Goal: Task Accomplishment & Management: Complete application form

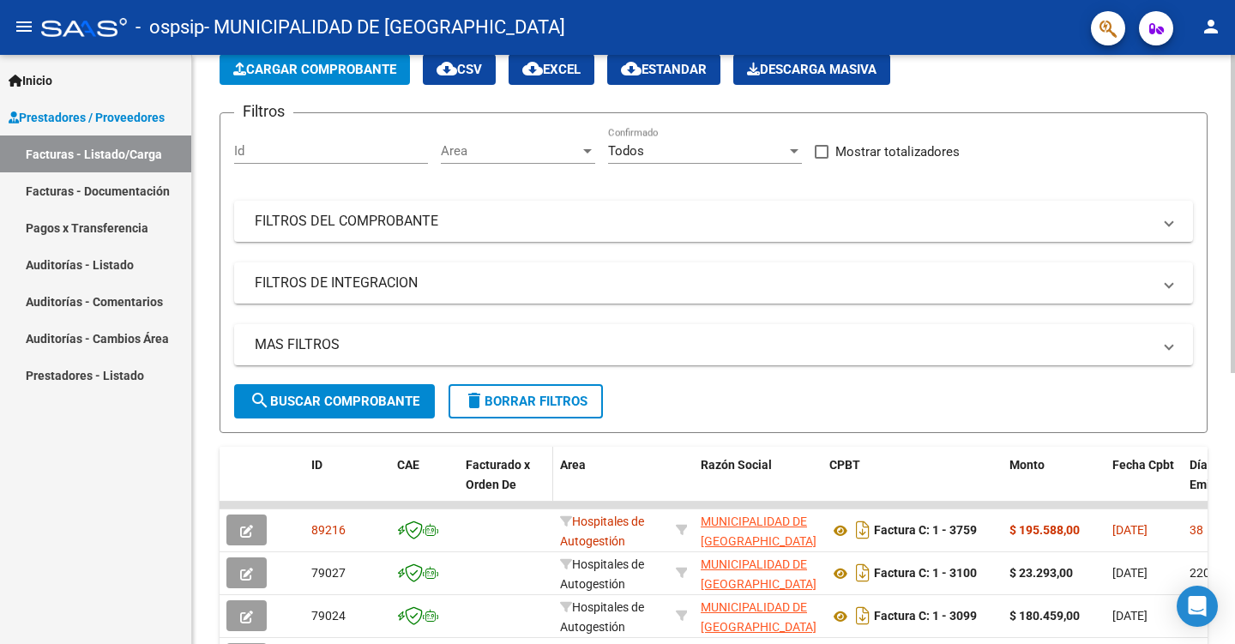
scroll to position [172, 0]
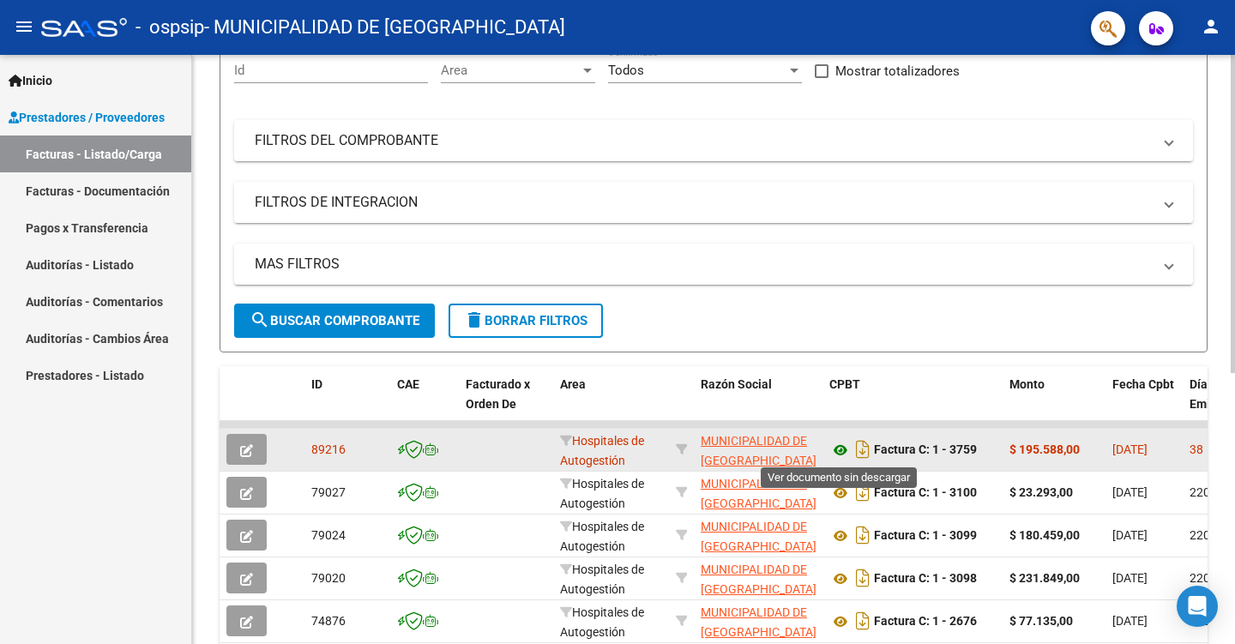
click at [836, 443] on icon at bounding box center [841, 450] width 22 height 21
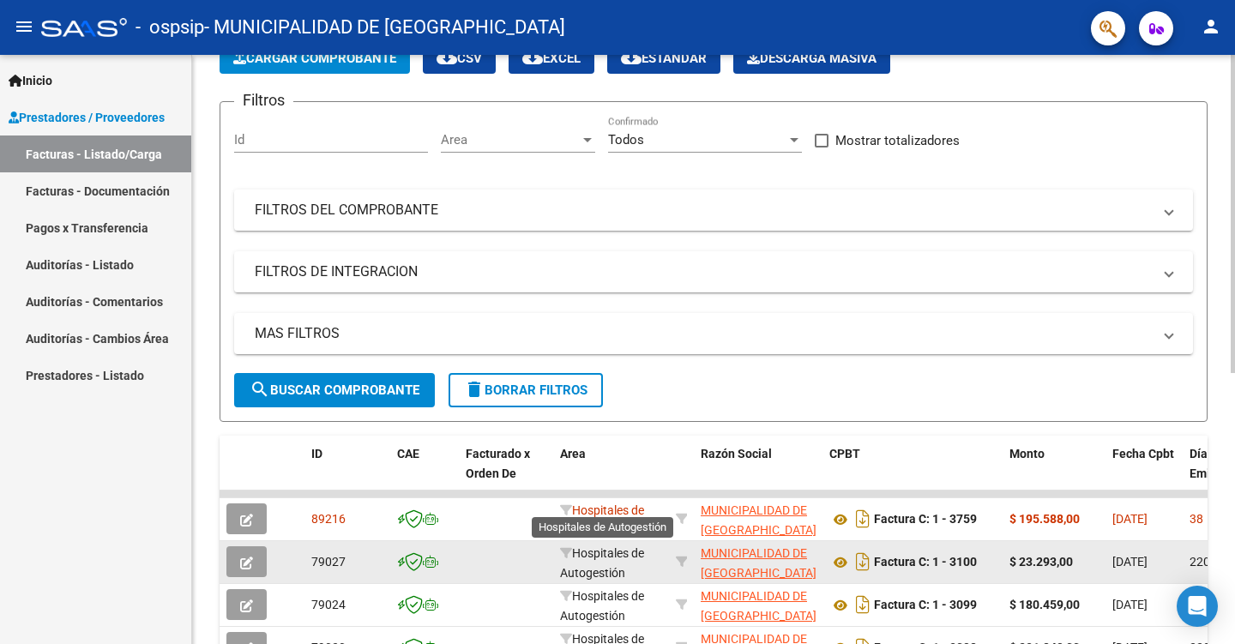
scroll to position [86, 0]
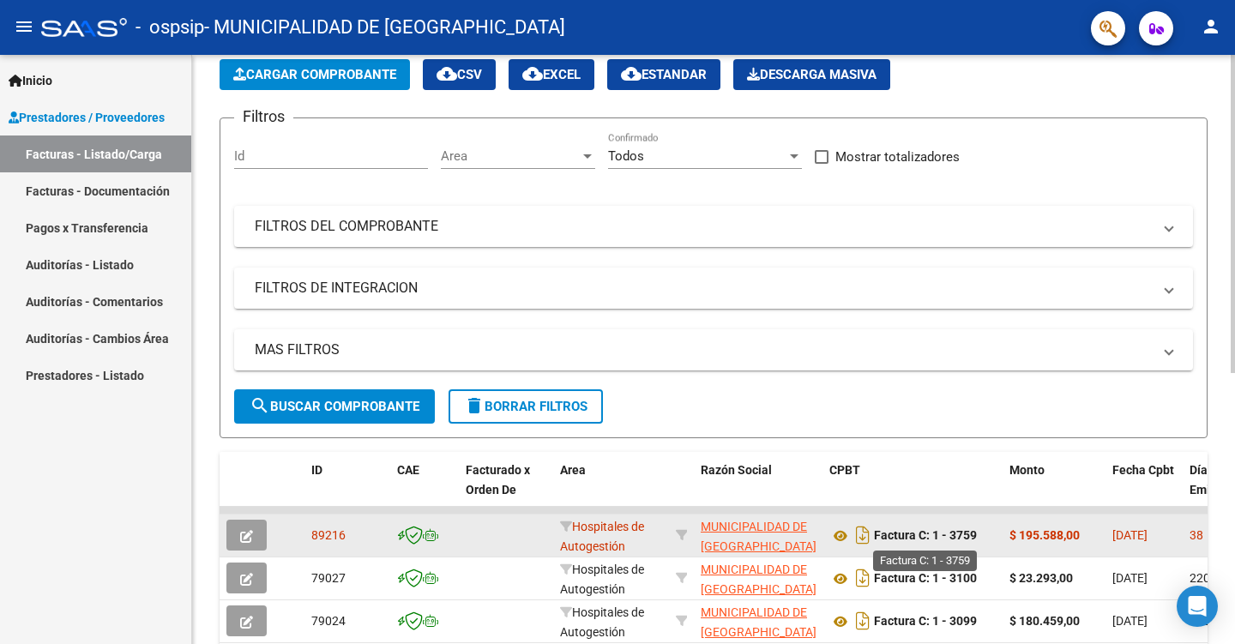
click at [920, 539] on strong "Factura C: 1 - 3759" at bounding box center [925, 536] width 103 height 14
click at [256, 534] on button "button" at bounding box center [246, 535] width 40 height 31
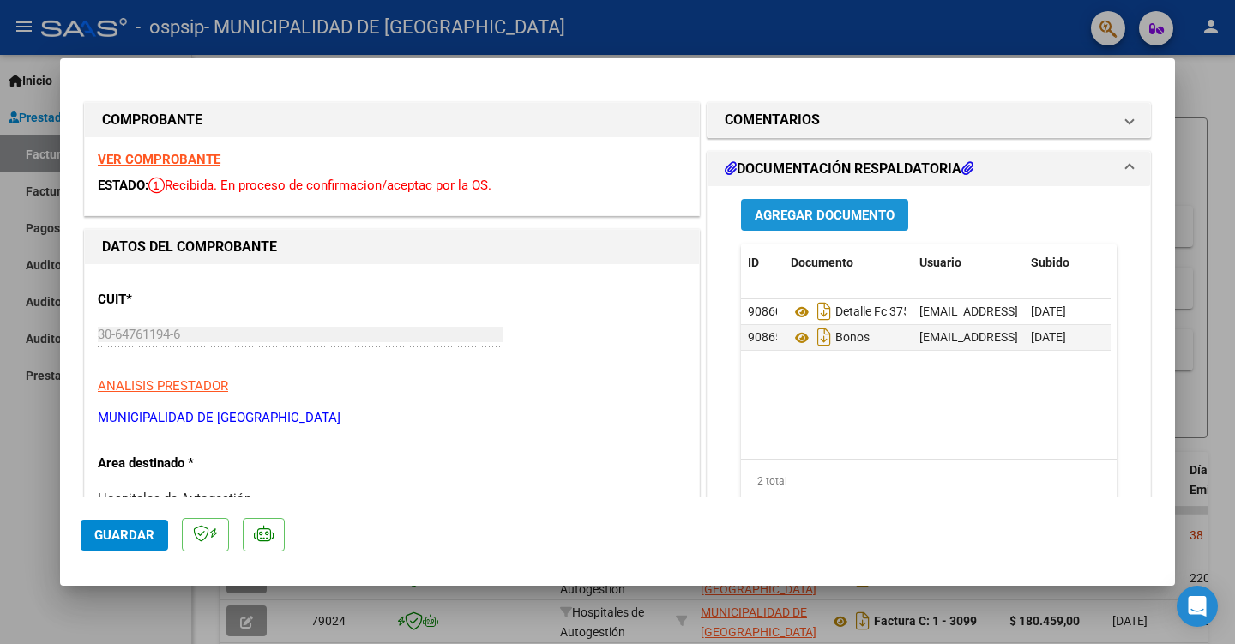
click at [794, 217] on span "Agregar Documento" at bounding box center [825, 215] width 140 height 15
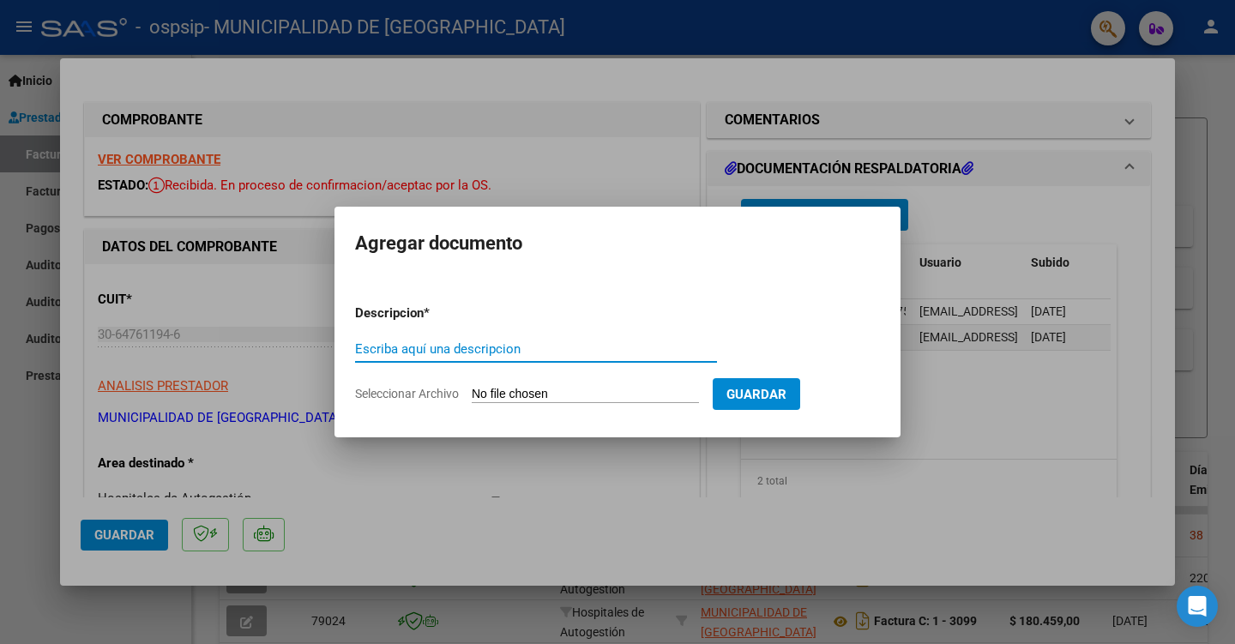
click at [528, 389] on input "Seleccionar Archivo" at bounding box center [585, 395] width 227 height 16
click at [319, 473] on div at bounding box center [617, 322] width 1235 height 644
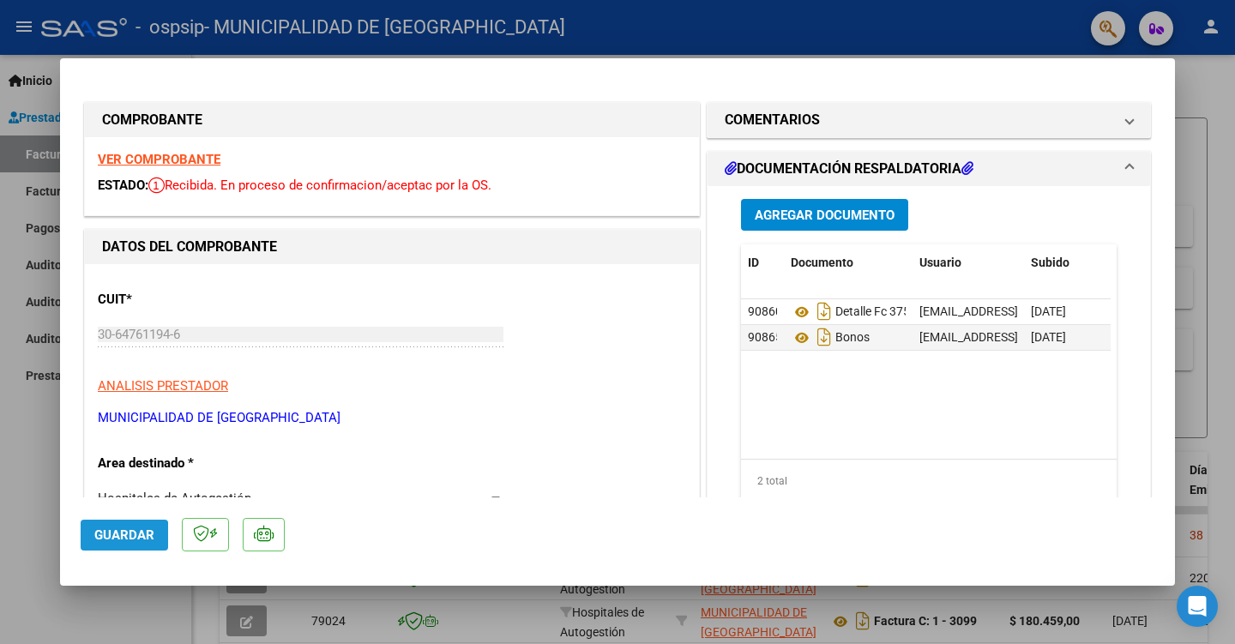
click at [97, 540] on span "Guardar" at bounding box center [124, 535] width 60 height 15
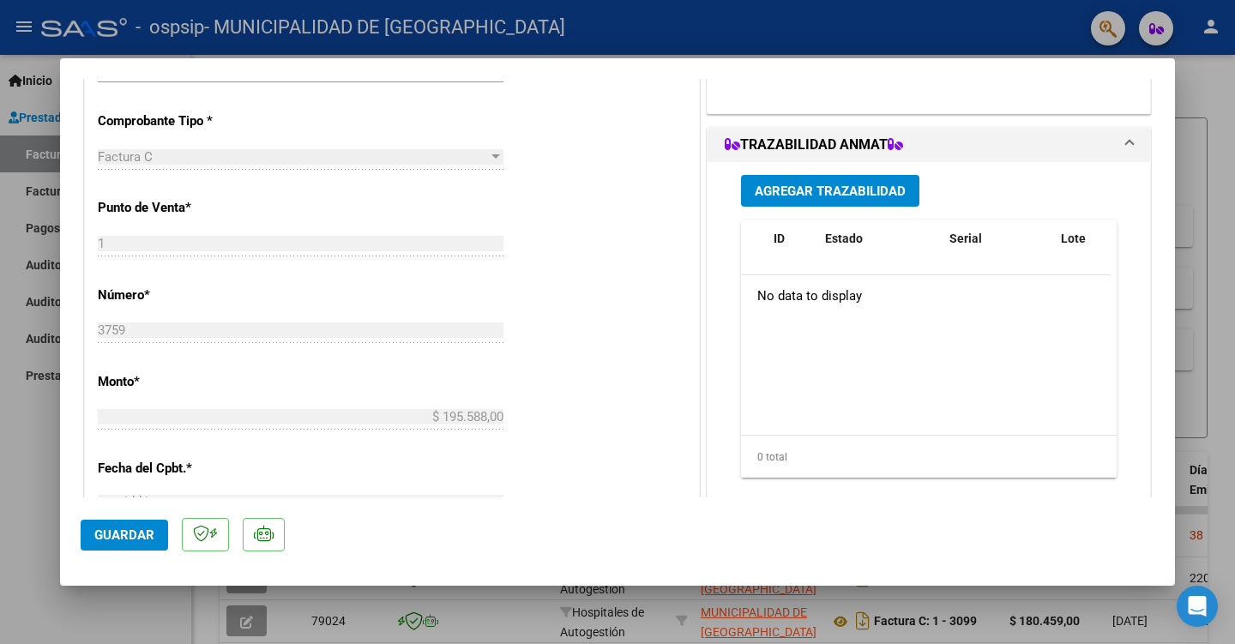
scroll to position [889, 0]
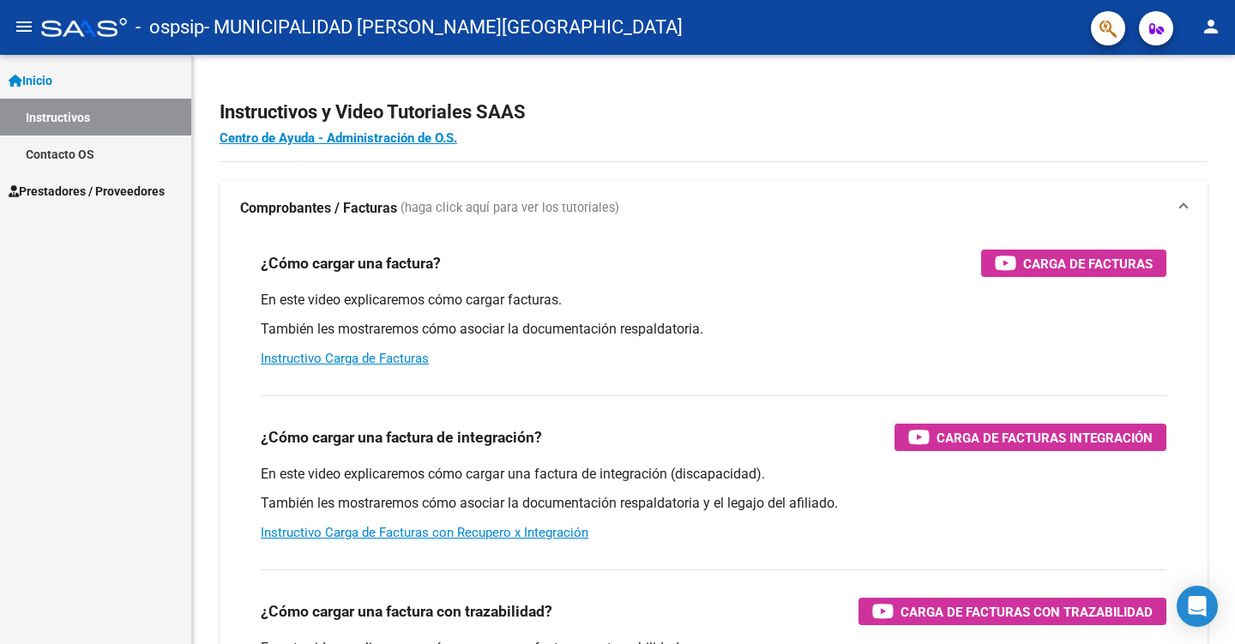
click at [85, 188] on span "Prestadores / Proveedores" at bounding box center [87, 191] width 156 height 19
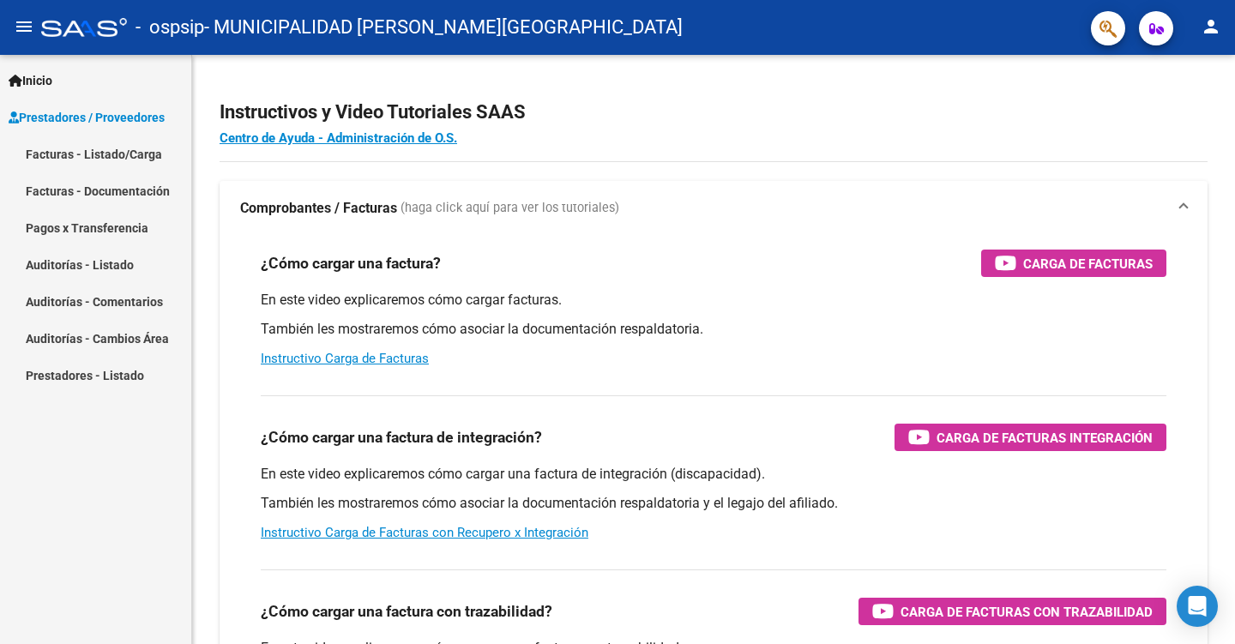
click at [87, 156] on link "Facturas - Listado/Carga" at bounding box center [95, 154] width 191 height 37
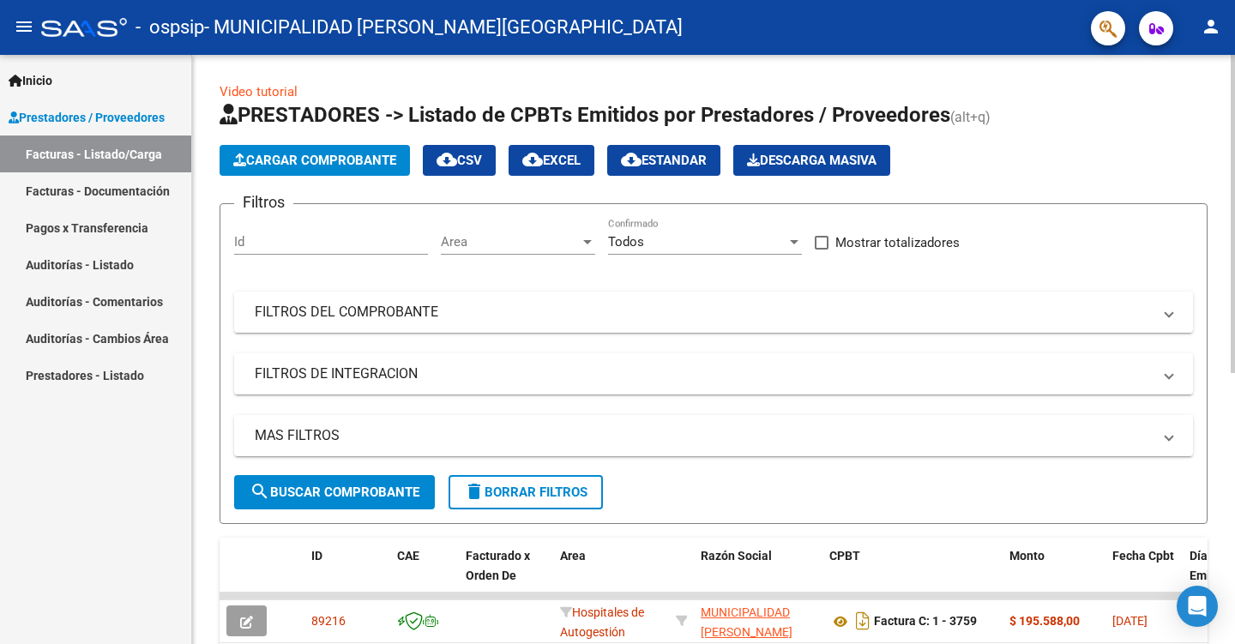
click at [330, 145] on button "Cargar Comprobante" at bounding box center [315, 160] width 190 height 31
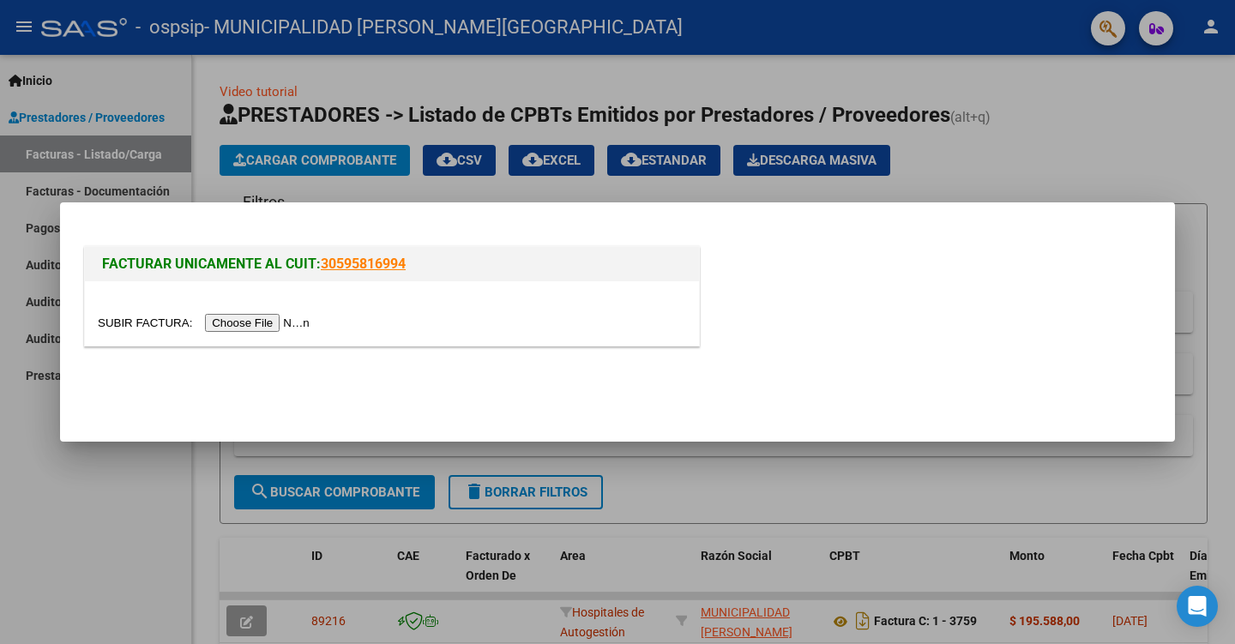
click at [306, 325] on input "file" at bounding box center [206, 323] width 217 height 18
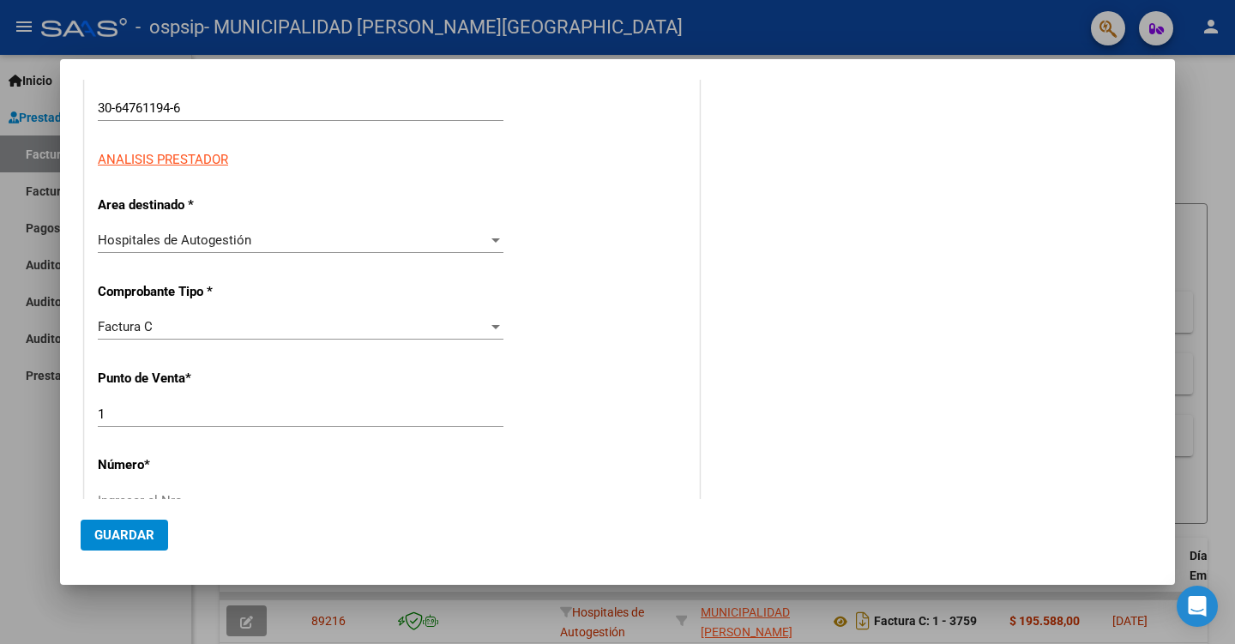
type input "3760"
type input "$ 96.388,00"
type input "[DATE]"
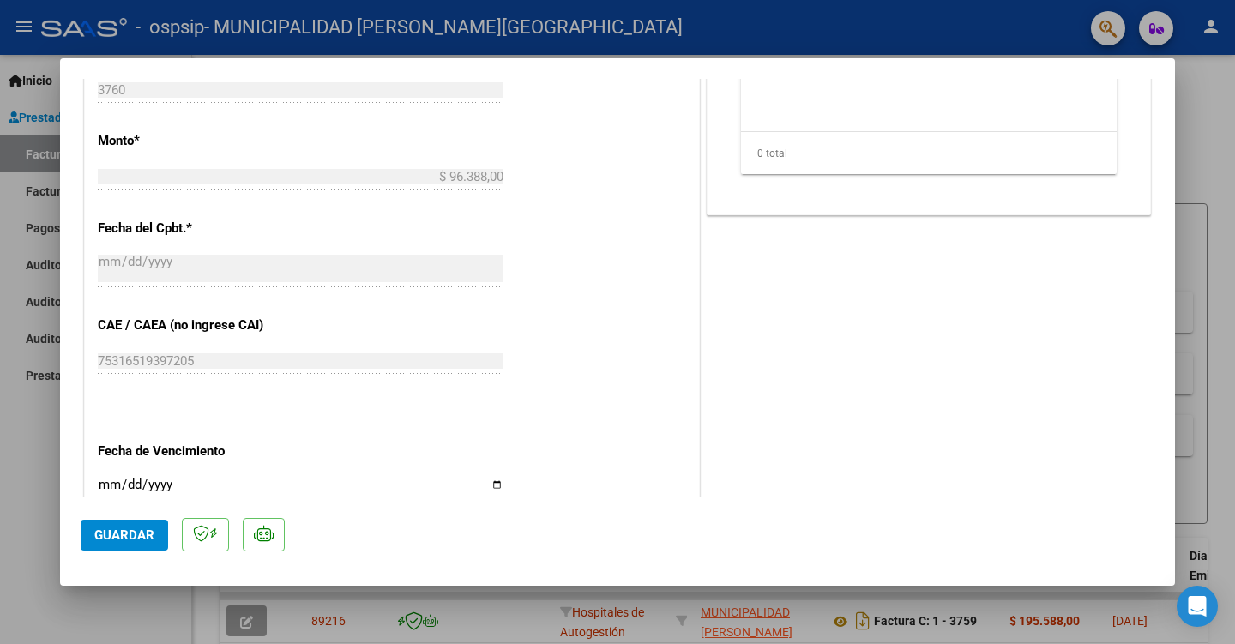
scroll to position [952, 0]
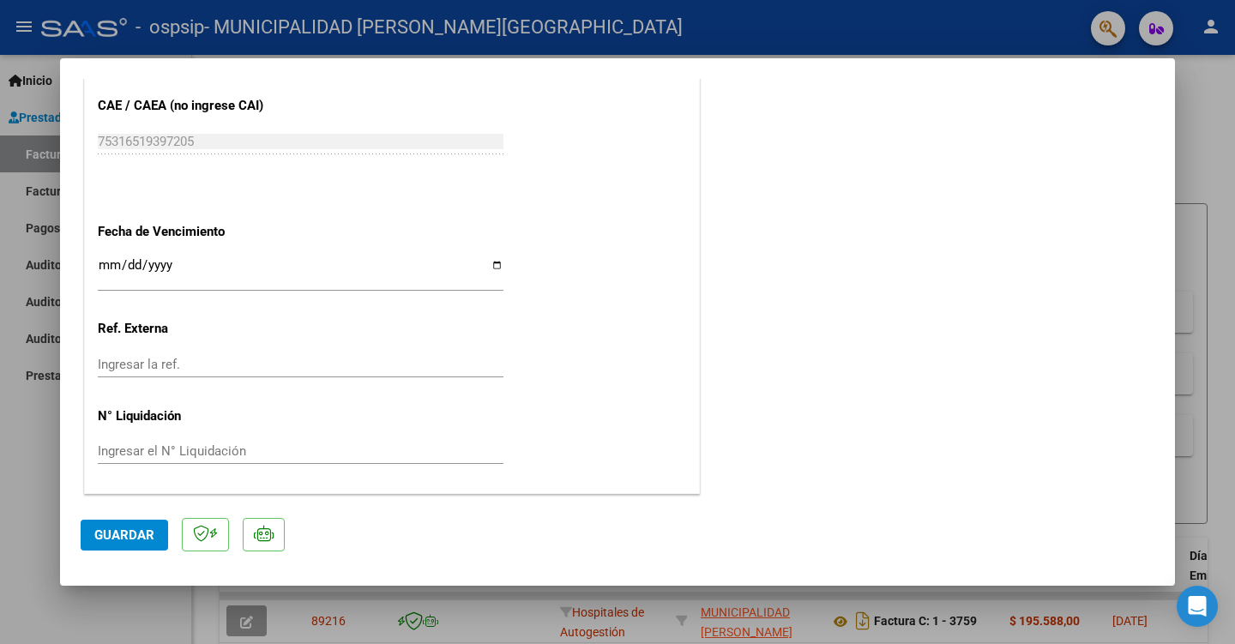
click at [231, 289] on div "Ingresar la fecha" at bounding box center [301, 272] width 406 height 37
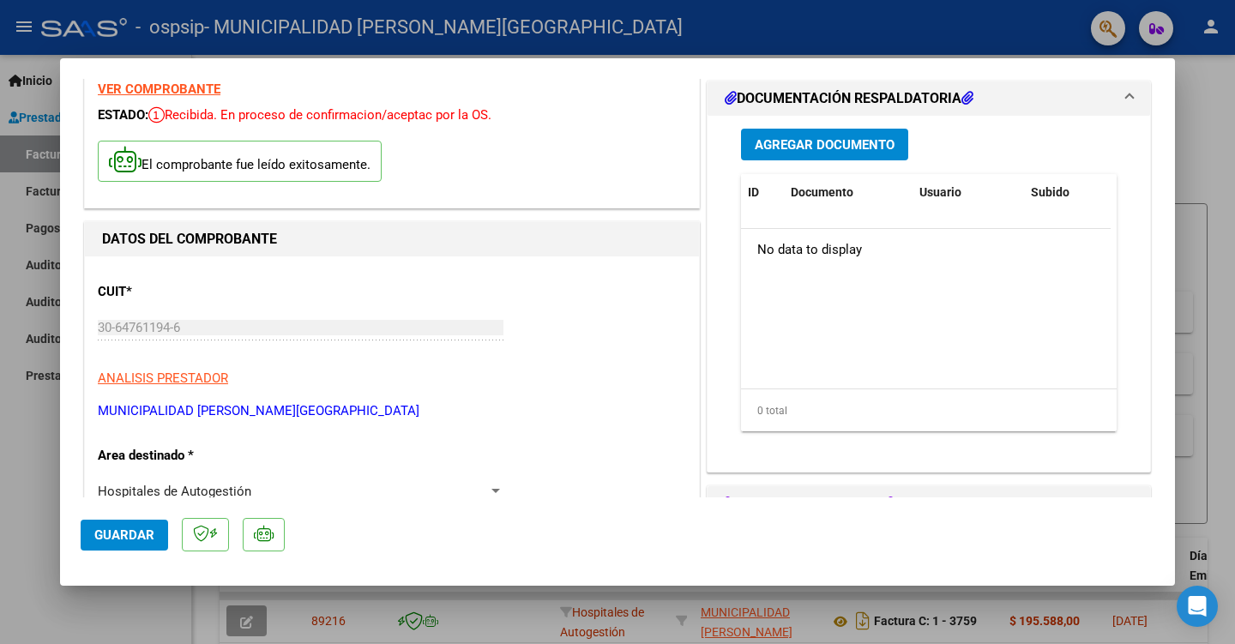
scroll to position [0, 0]
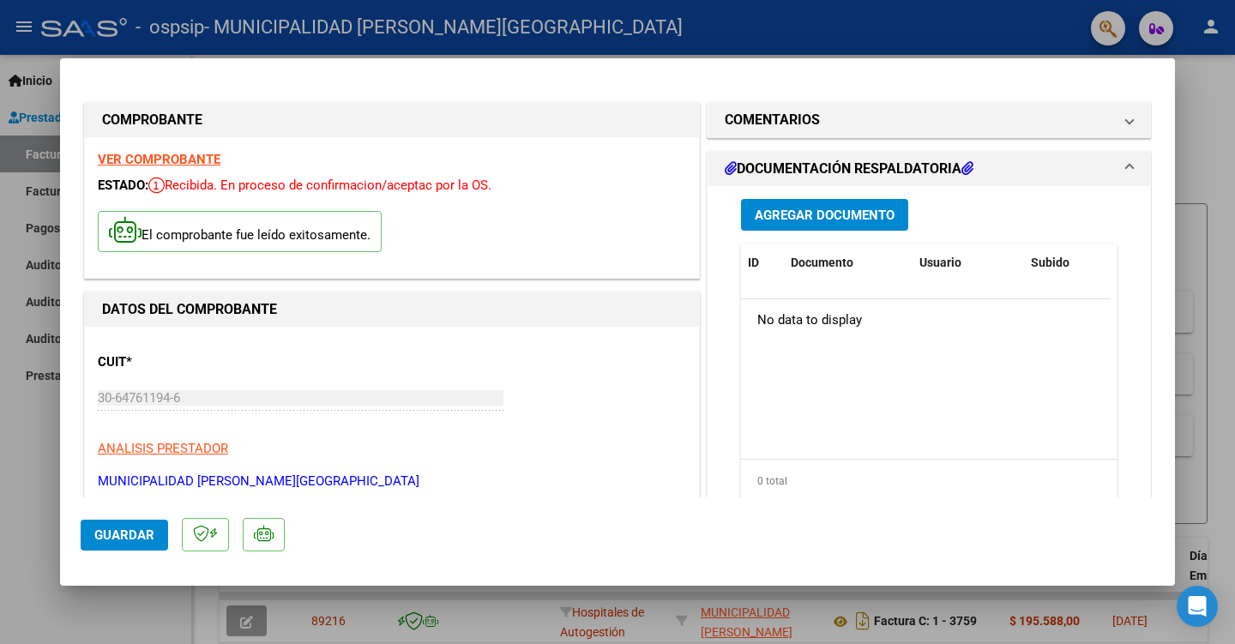
click at [464, 226] on div "El comprobante fue leído exitosamente." at bounding box center [392, 233] width 588 height 63
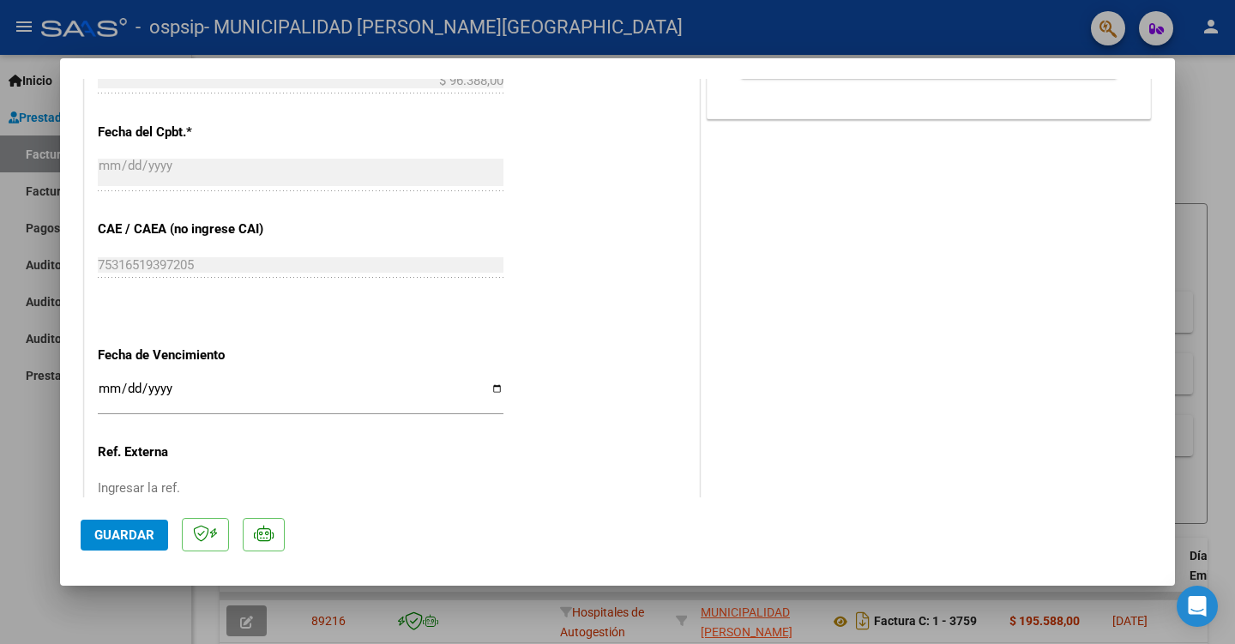
scroll to position [858, 0]
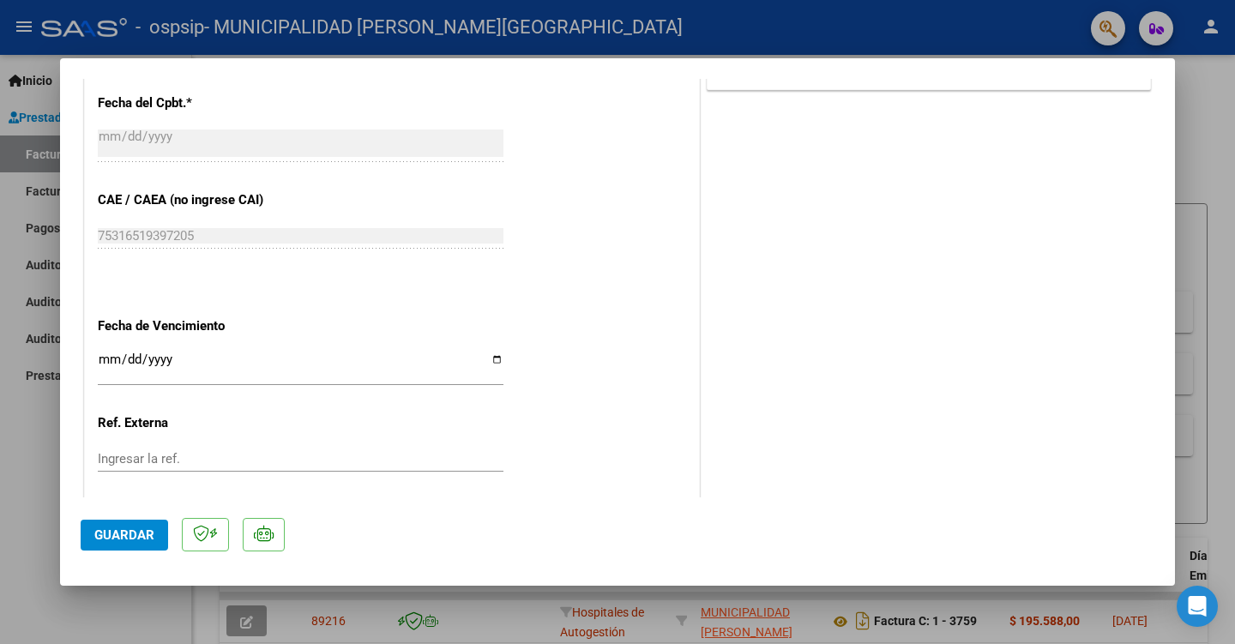
click at [112, 353] on input "Ingresar la fecha" at bounding box center [301, 366] width 406 height 27
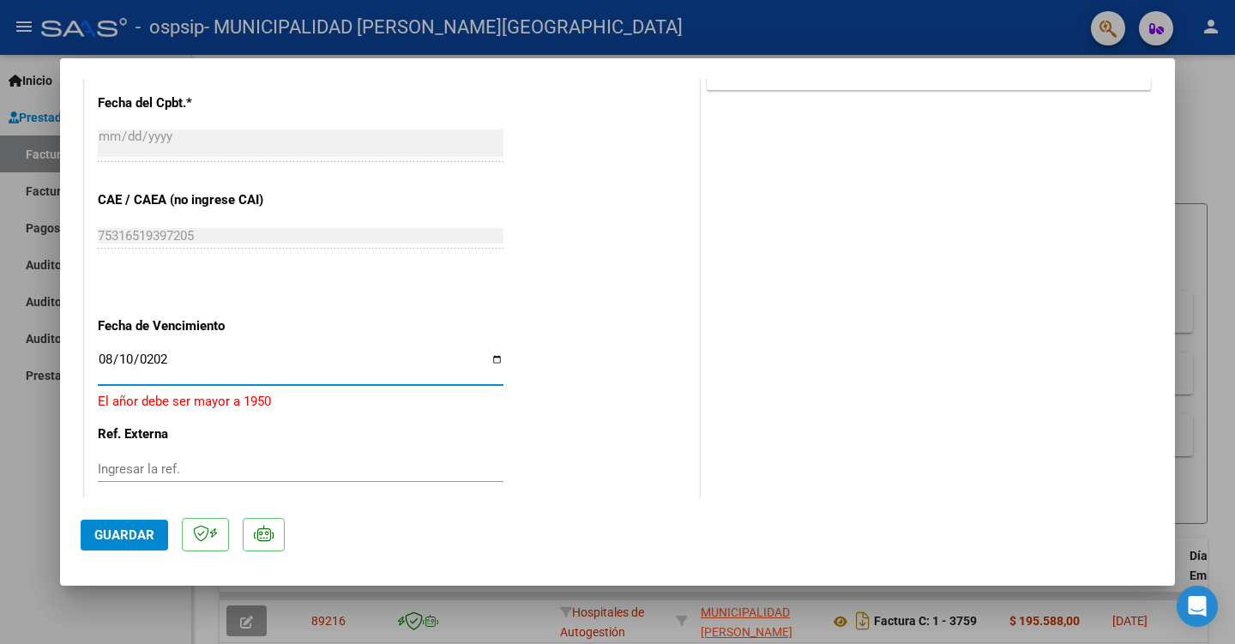
type input "[DATE]"
click at [397, 288] on div "CUIT * 30-64761194-6 Ingresar CUIT ANALISIS PRESTADOR MUNICIPALIDAD DE ZARATE A…" at bounding box center [392, 28] width 614 height 1119
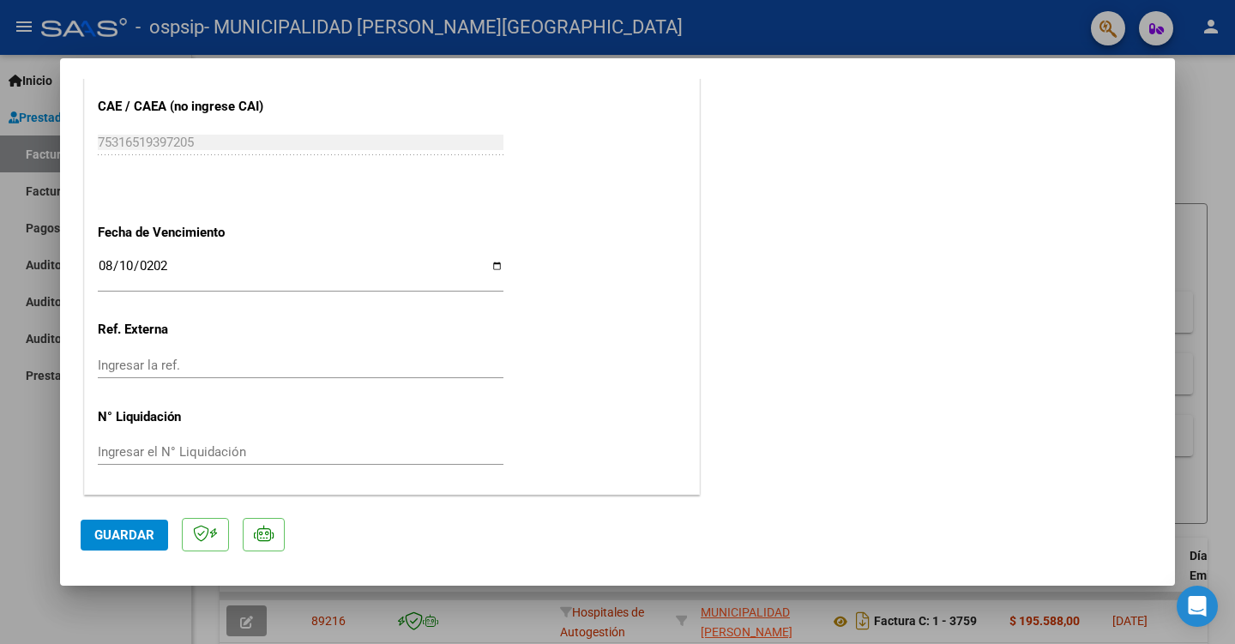
scroll to position [952, 0]
click at [127, 531] on span "Guardar" at bounding box center [124, 535] width 60 height 15
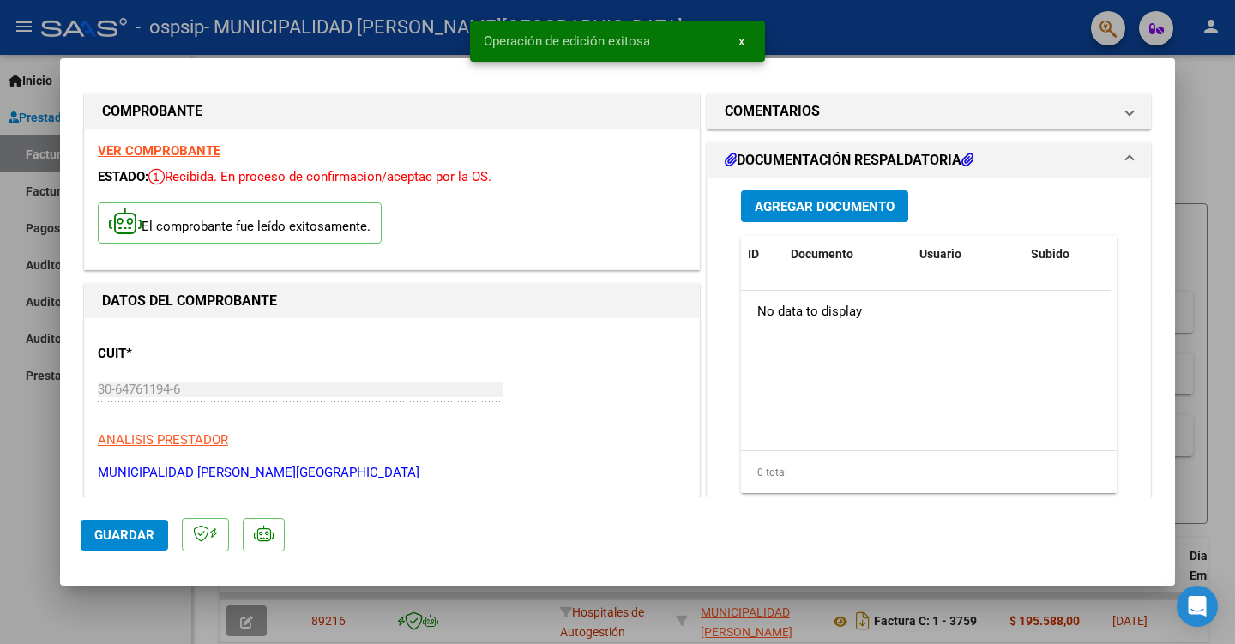
scroll to position [0, 0]
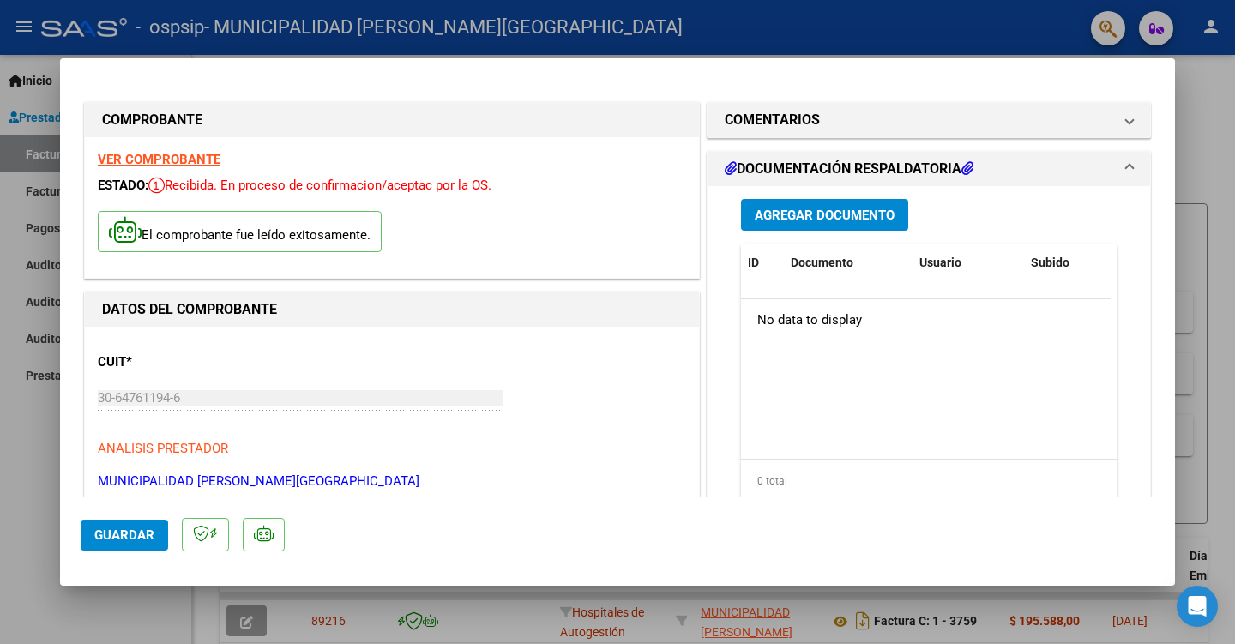
click at [785, 220] on span "Agregar Documento" at bounding box center [825, 215] width 140 height 15
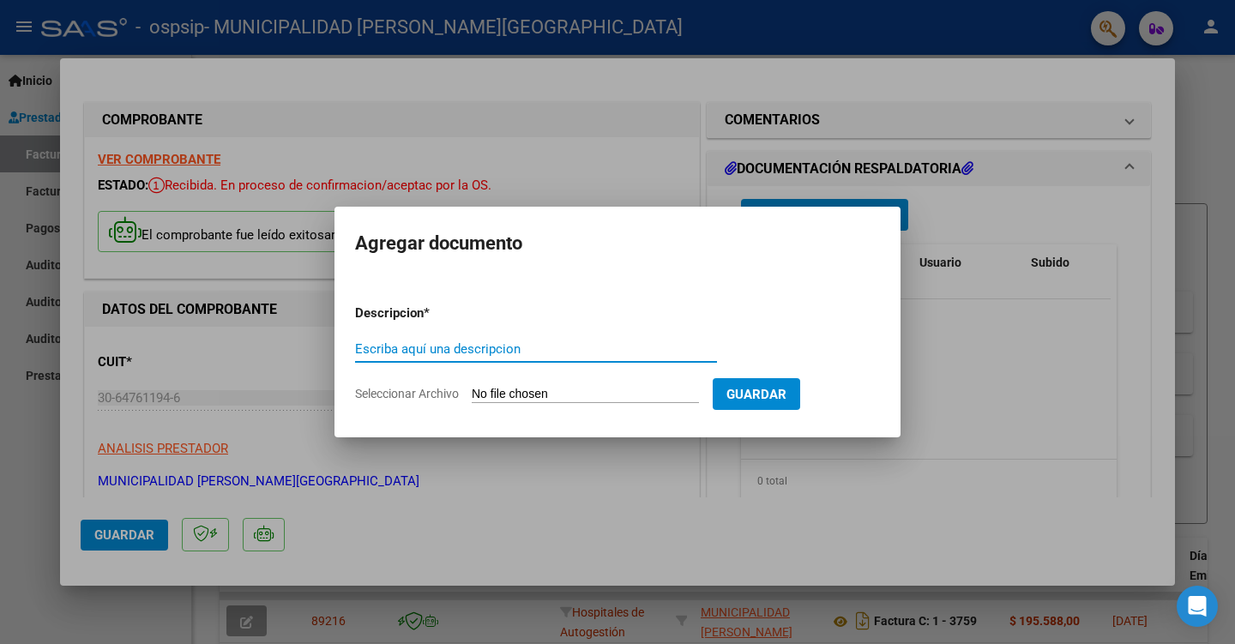
click at [444, 346] on input "Escriba aquí una descripcion" at bounding box center [536, 348] width 362 height 15
type input "DETALLE FC 3760"
click at [519, 389] on input "Seleccionar Archivo" at bounding box center [585, 395] width 227 height 16
type input "C:\fakepath\FC 3760 DETALLE.pdf"
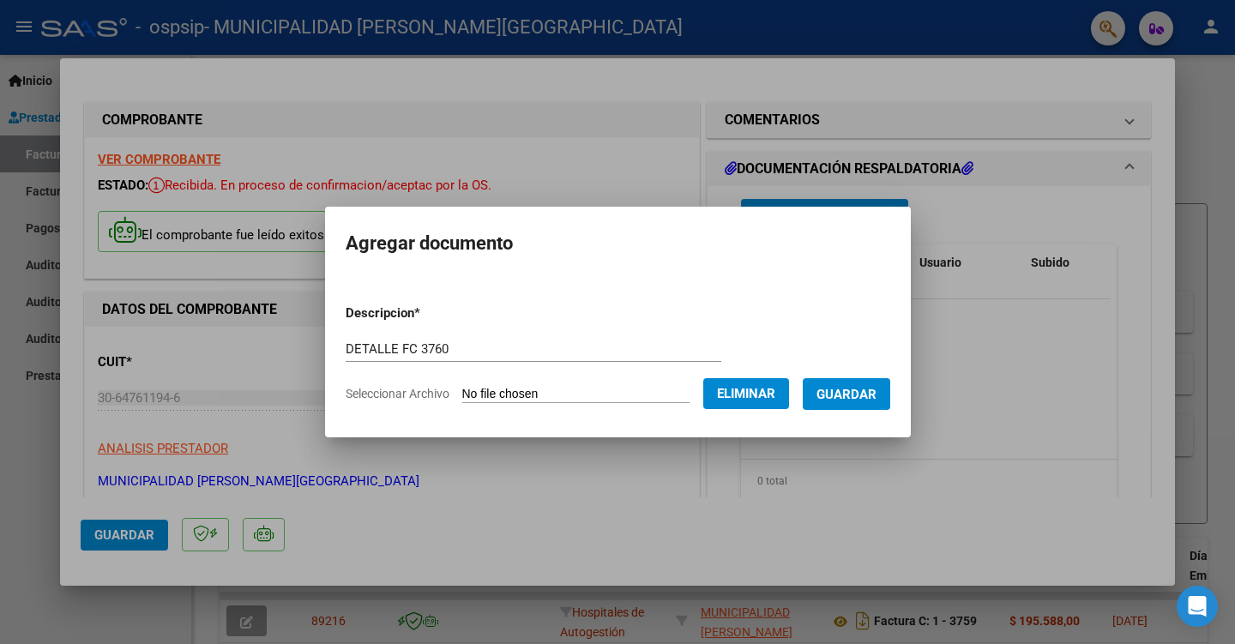
click at [877, 389] on span "Guardar" at bounding box center [847, 394] width 60 height 15
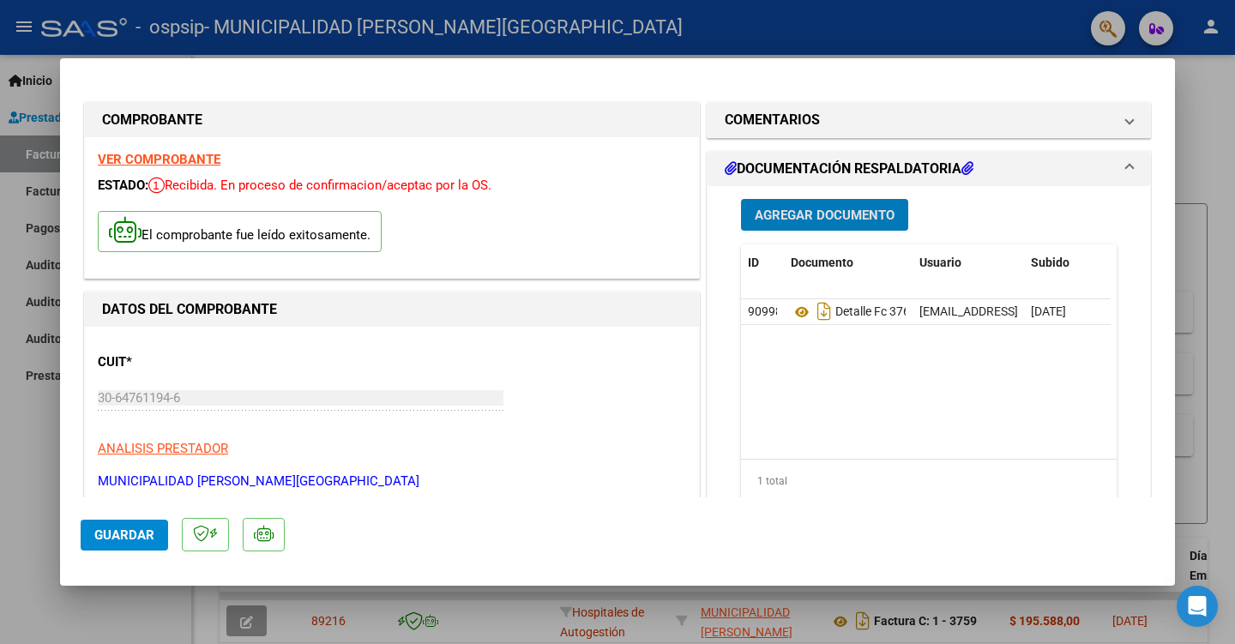
click at [821, 220] on span "Agregar Documento" at bounding box center [825, 215] width 140 height 15
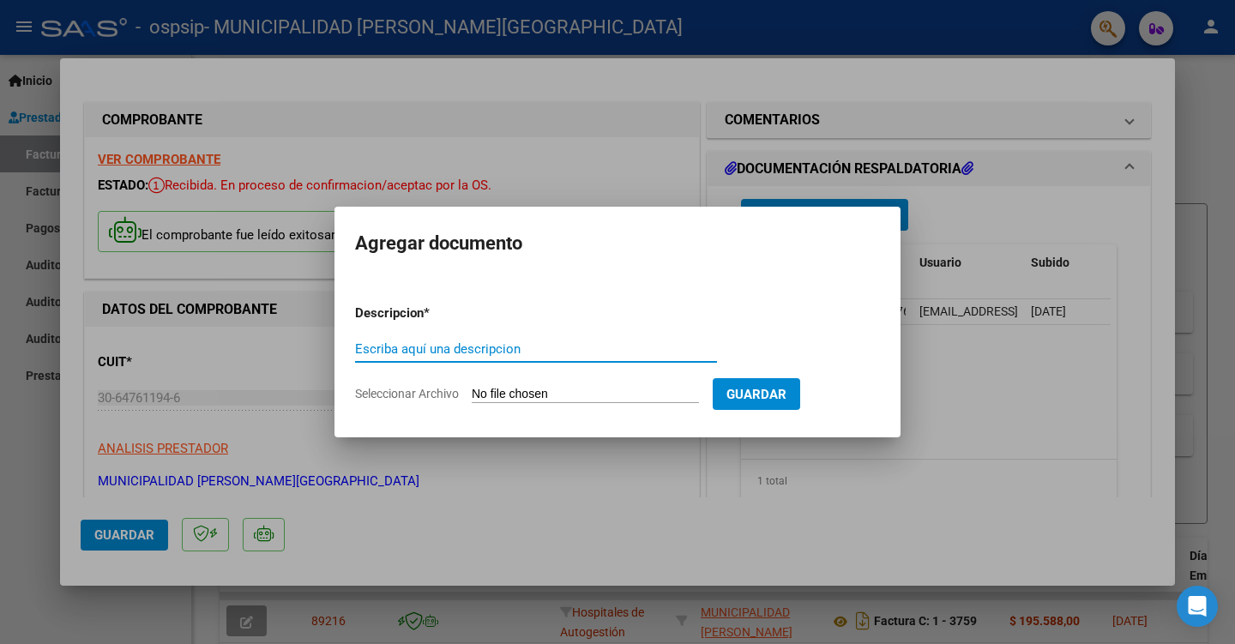
click at [517, 347] on input "Escriba aquí una descripcion" at bounding box center [536, 348] width 362 height 15
type input "BONOS FC 3760"
click at [685, 395] on input "Seleccionar Archivo" at bounding box center [585, 395] width 227 height 16
type input "C:\fakepath\OSPSIP PRACT FACT 3760.pdf"
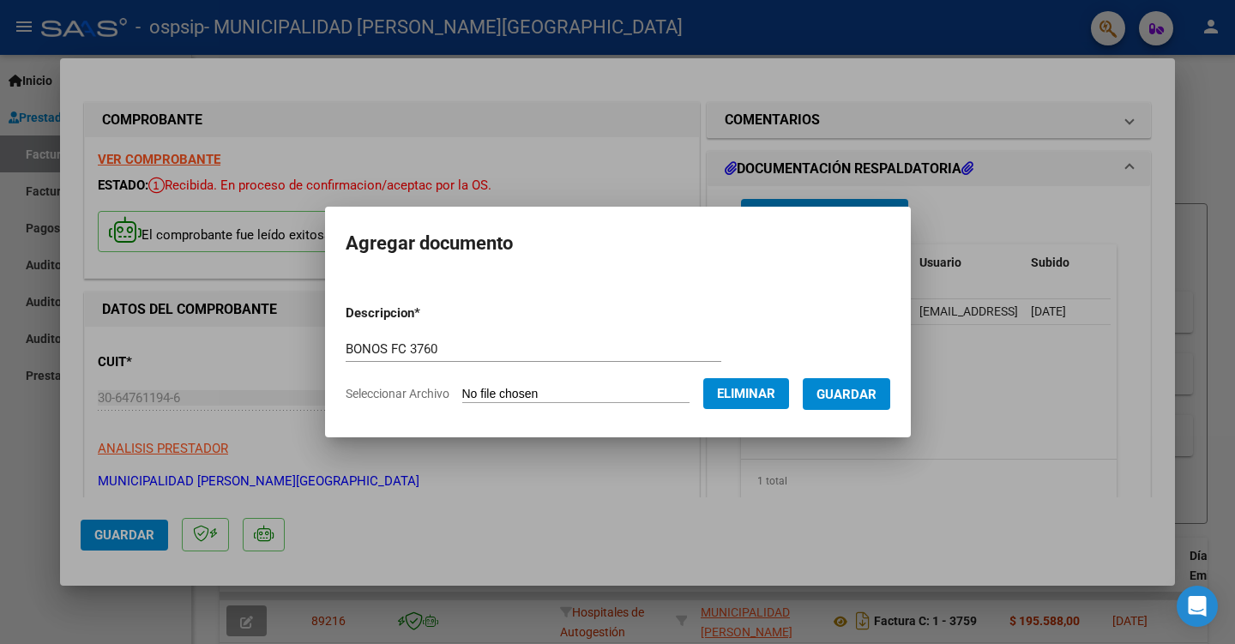
click at [850, 398] on span "Guardar" at bounding box center [847, 394] width 60 height 15
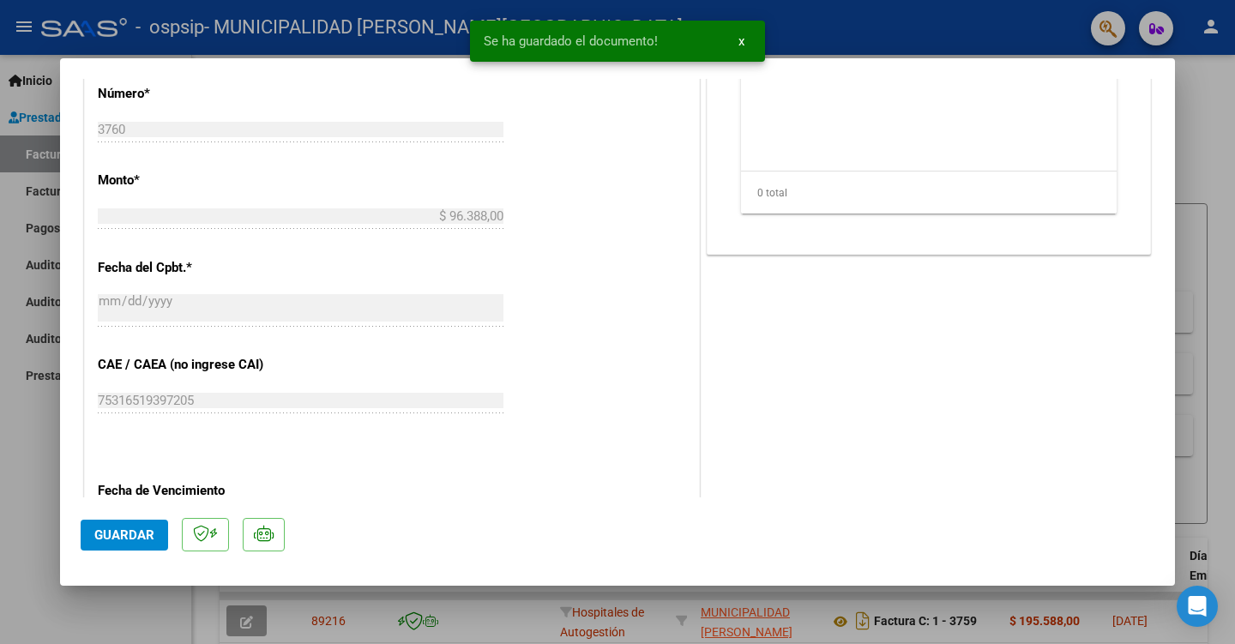
scroll to position [858, 0]
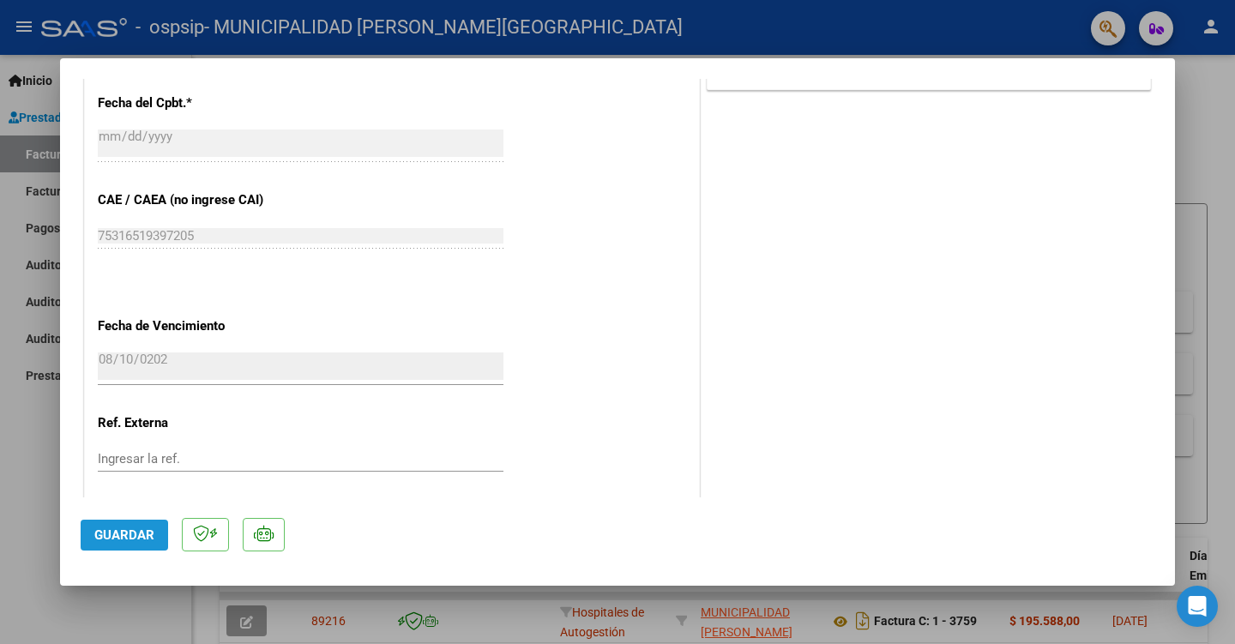
click at [142, 533] on span "Guardar" at bounding box center [124, 535] width 60 height 15
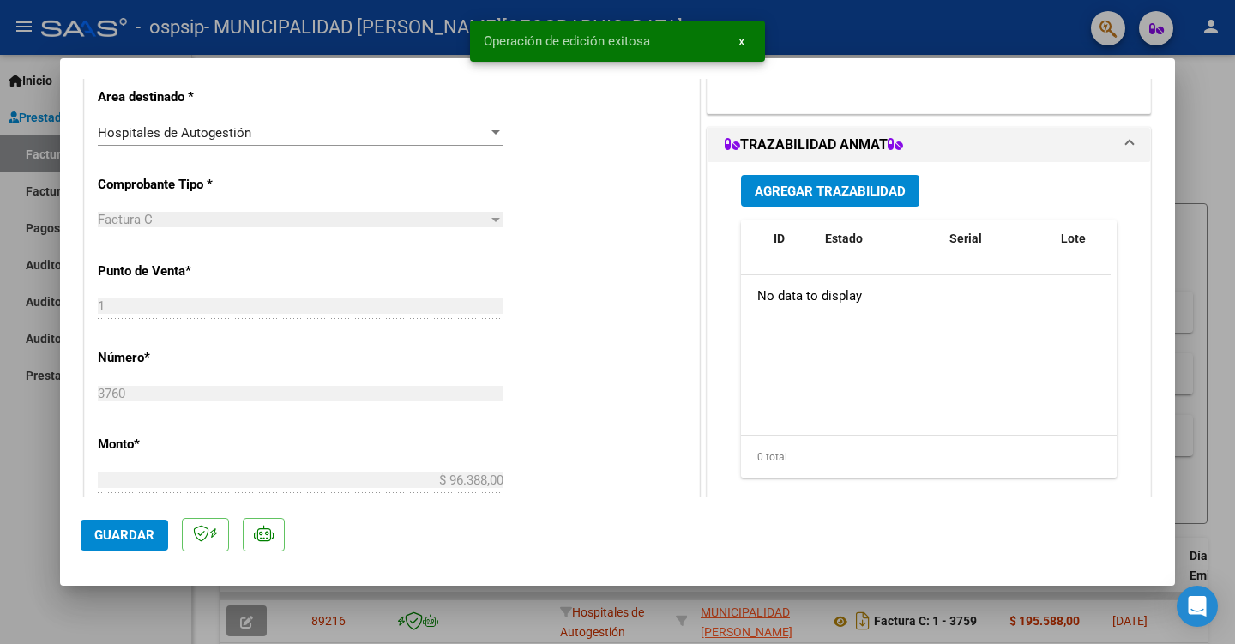
scroll to position [0, 0]
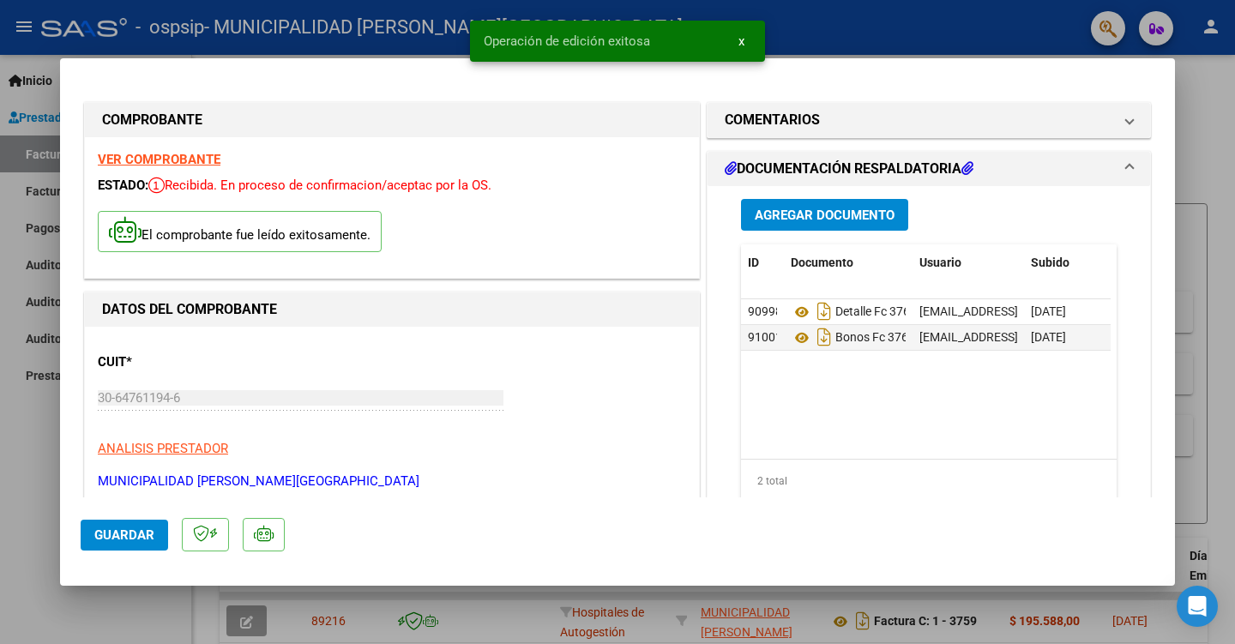
click at [1196, 161] on div at bounding box center [617, 322] width 1235 height 644
type input "$ 0,00"
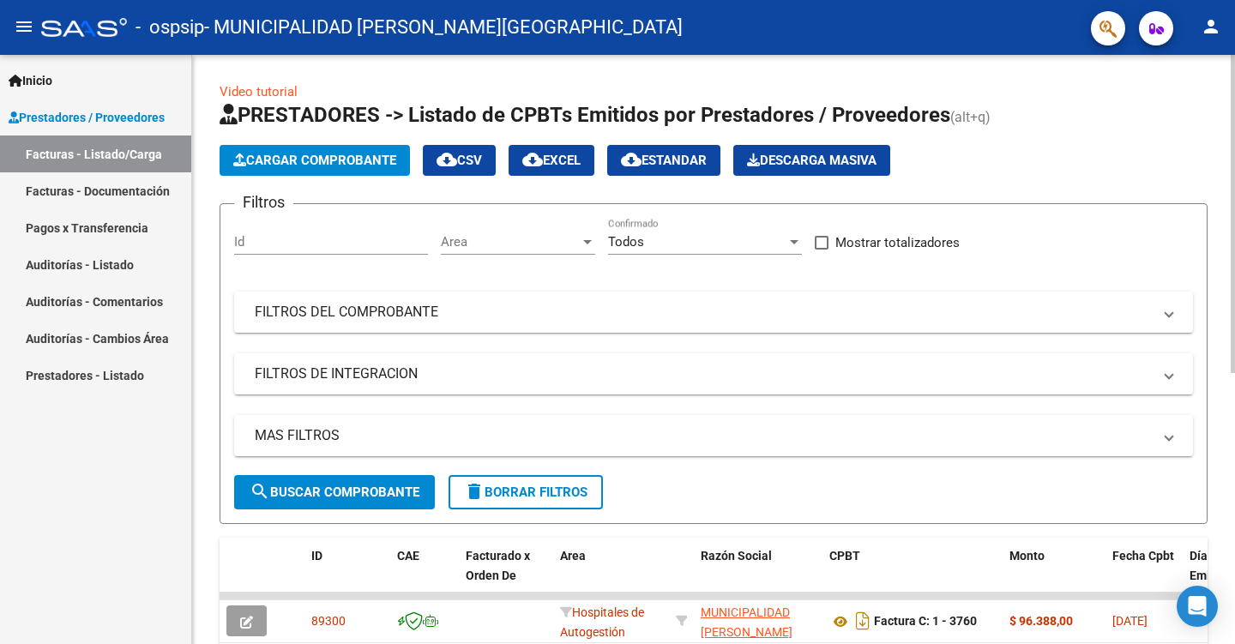
click at [330, 154] on span "Cargar Comprobante" at bounding box center [314, 160] width 163 height 15
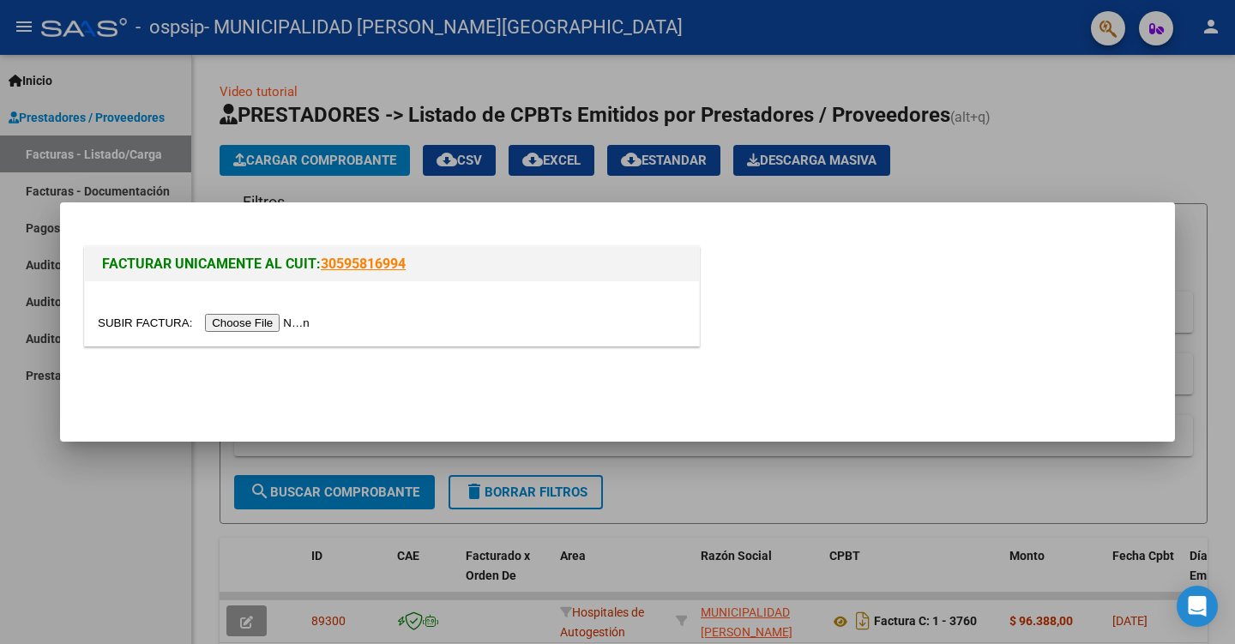
click at [279, 334] on div at bounding box center [392, 313] width 614 height 64
click at [275, 317] on input "file" at bounding box center [206, 323] width 217 height 18
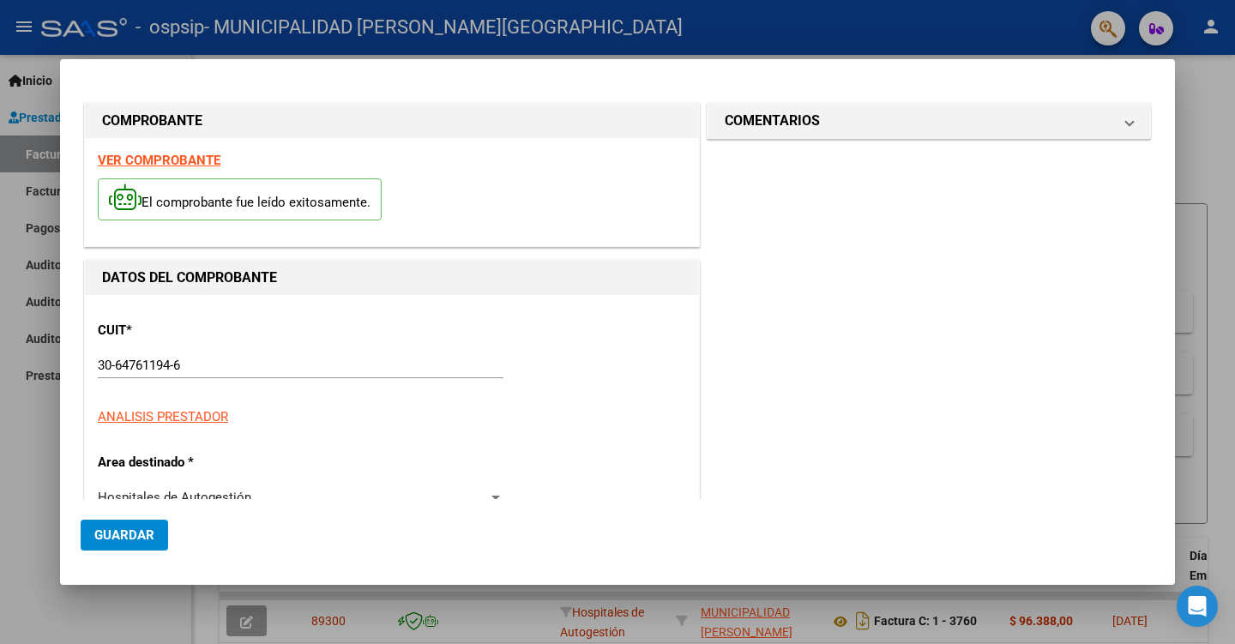
type input "3761"
type input "$ 5.598,00"
type input "[DATE]"
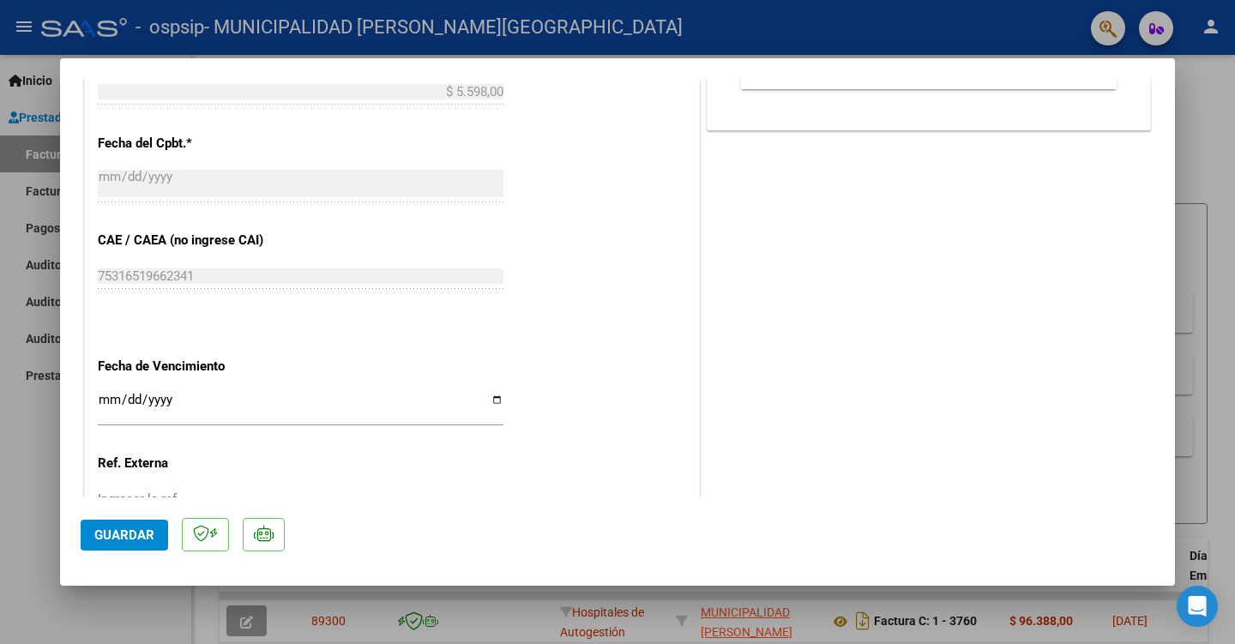
scroll to position [858, 0]
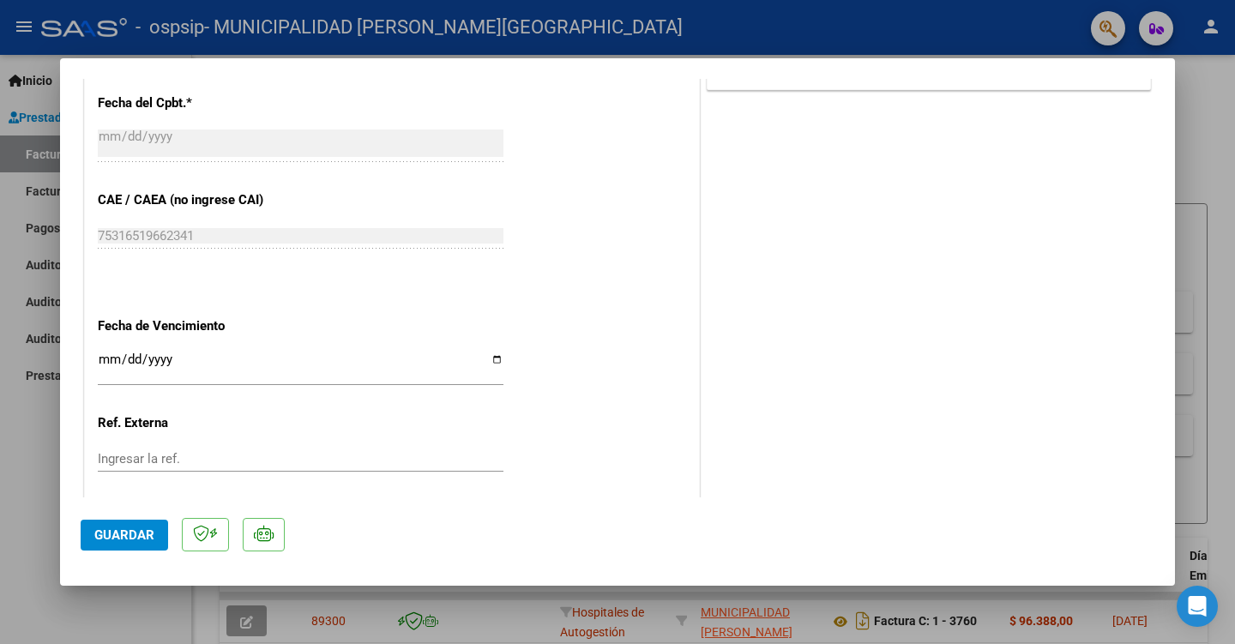
click at [188, 359] on input "Ingresar la fecha" at bounding box center [301, 366] width 406 height 27
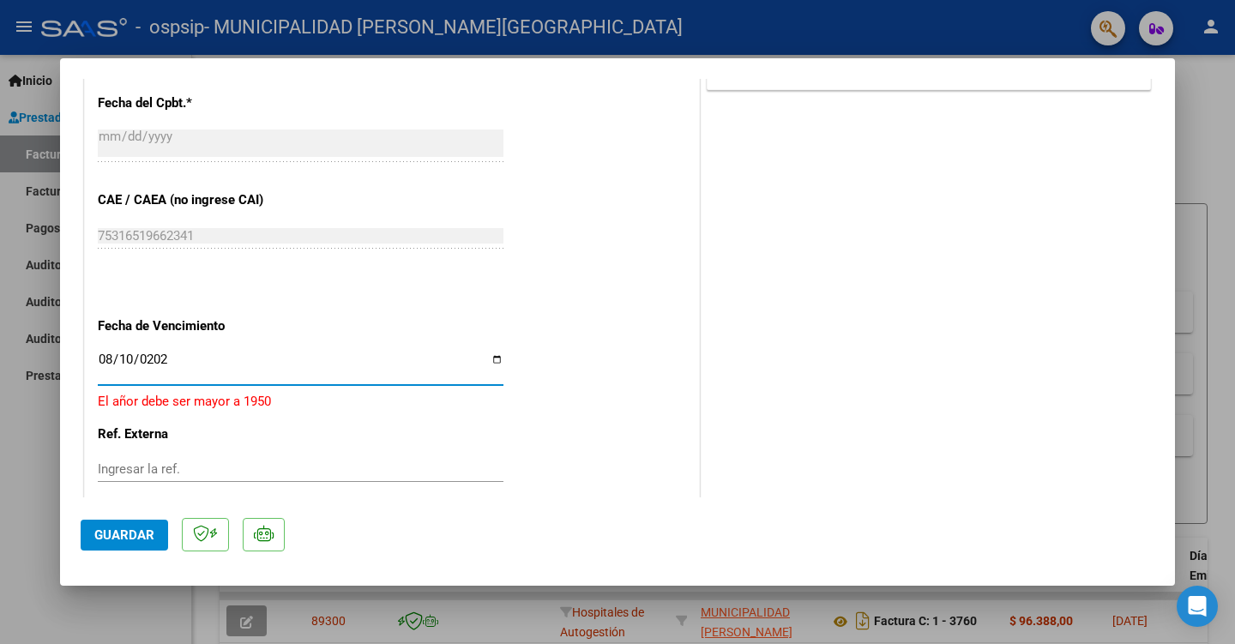
type input "[DATE]"
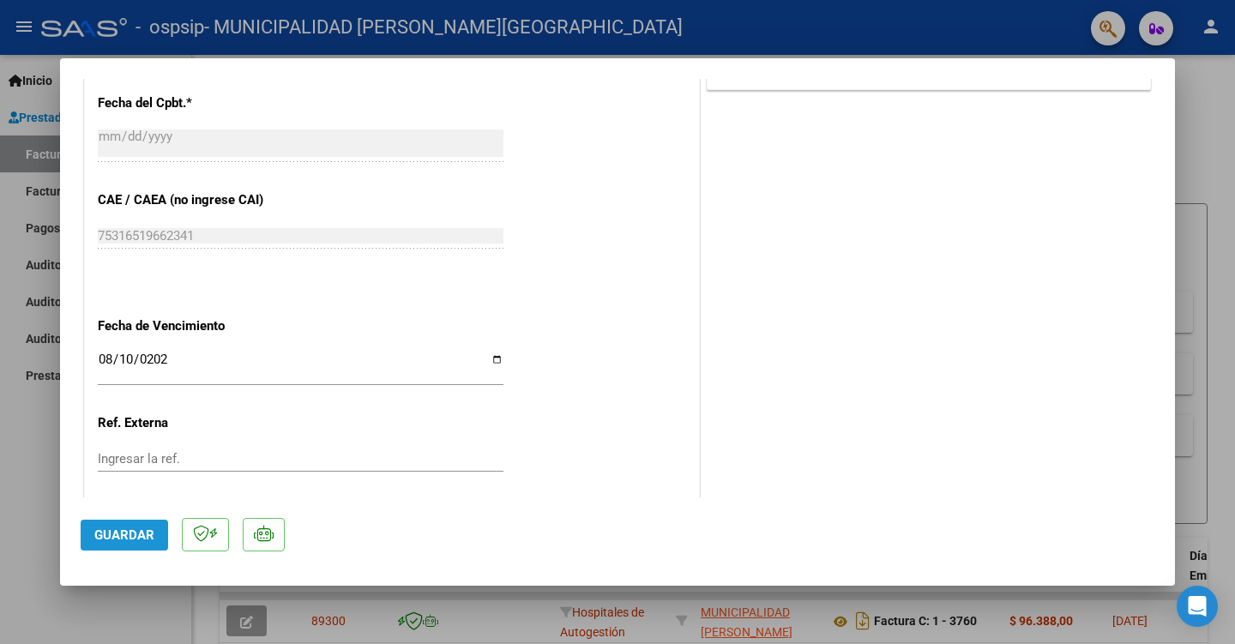
click at [145, 546] on button "Guardar" at bounding box center [124, 535] width 87 height 31
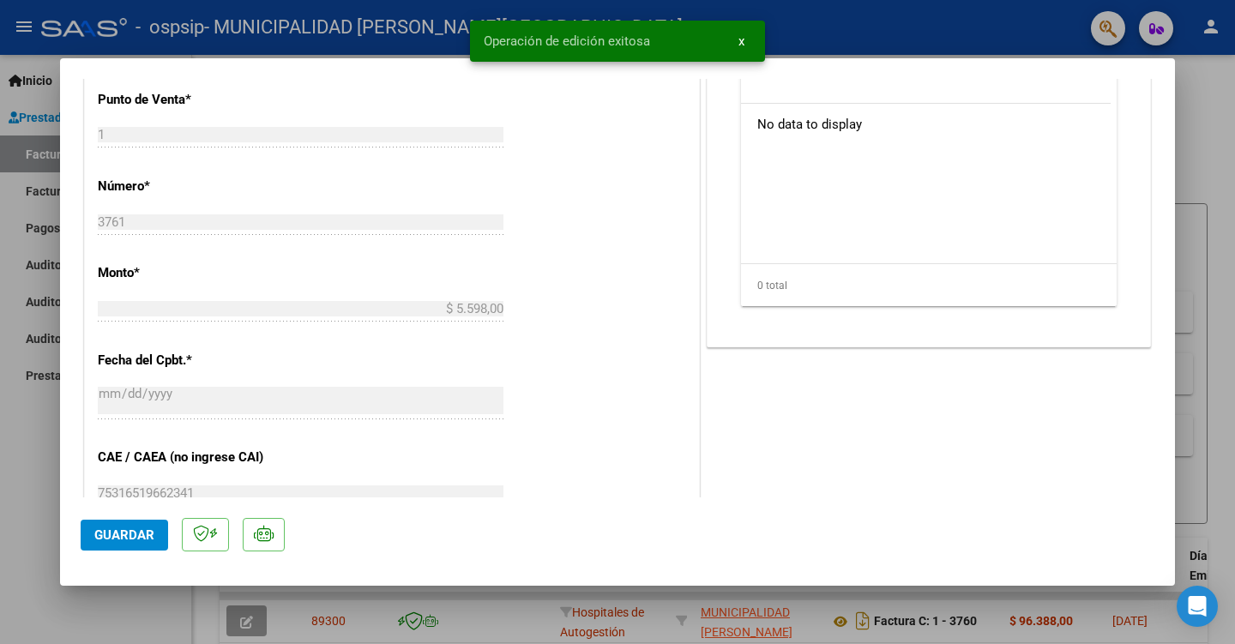
scroll to position [0, 0]
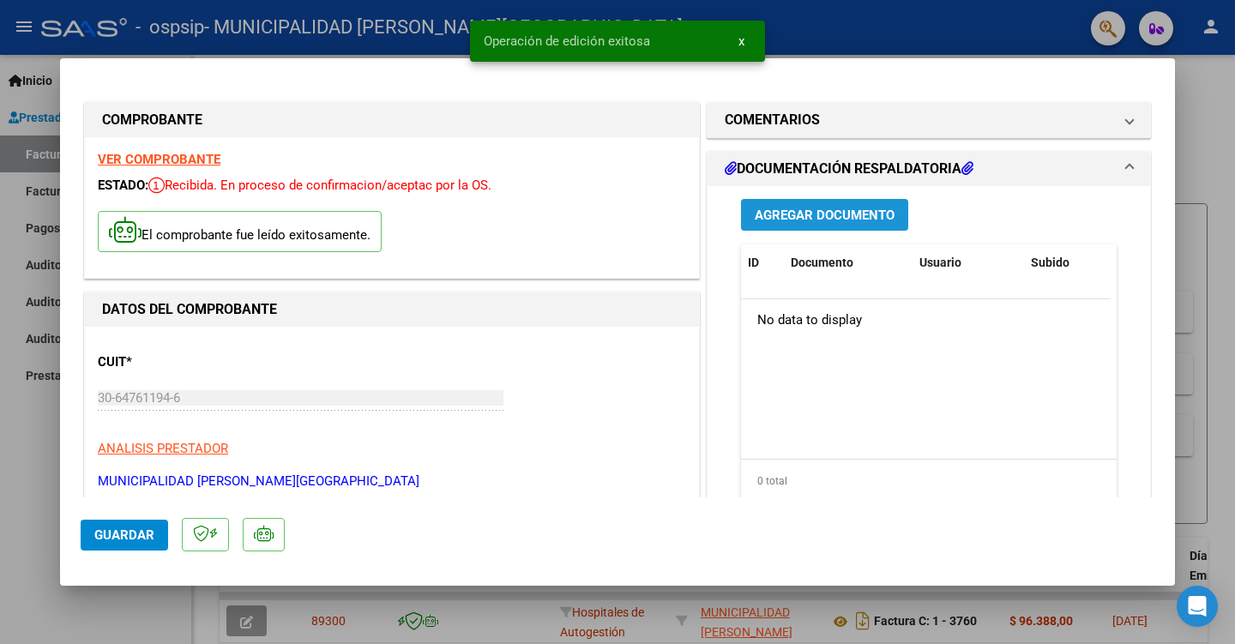
click at [771, 226] on button "Agregar Documento" at bounding box center [824, 215] width 167 height 32
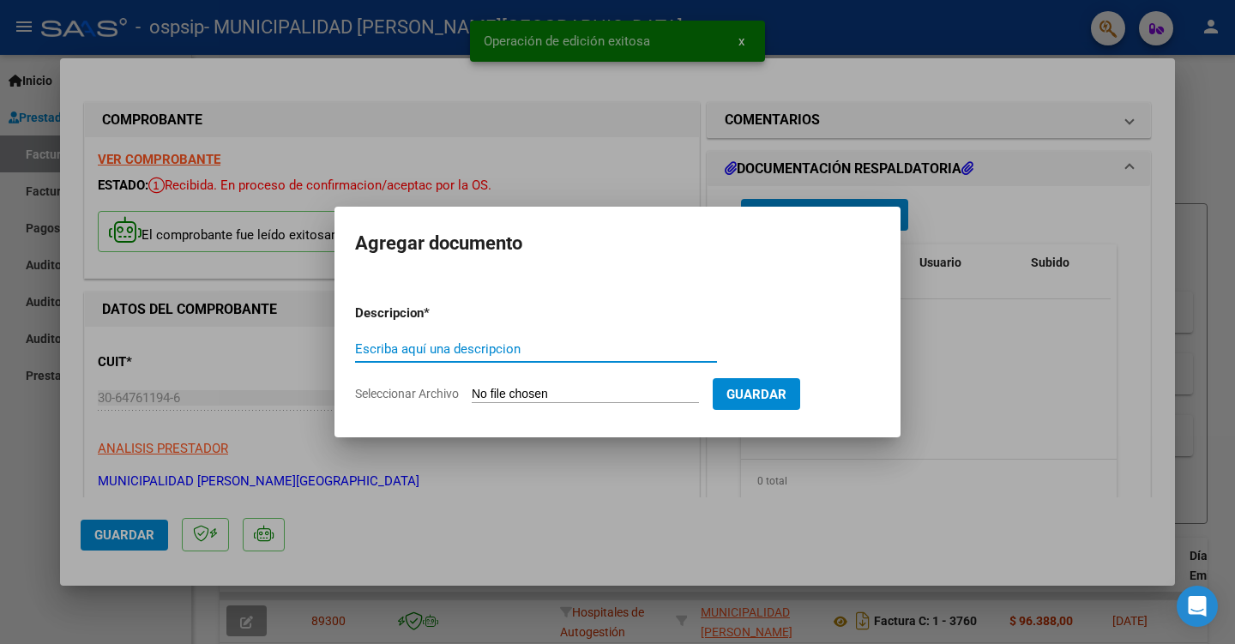
click at [460, 355] on input "Escriba aquí una descripcion" at bounding box center [536, 348] width 362 height 15
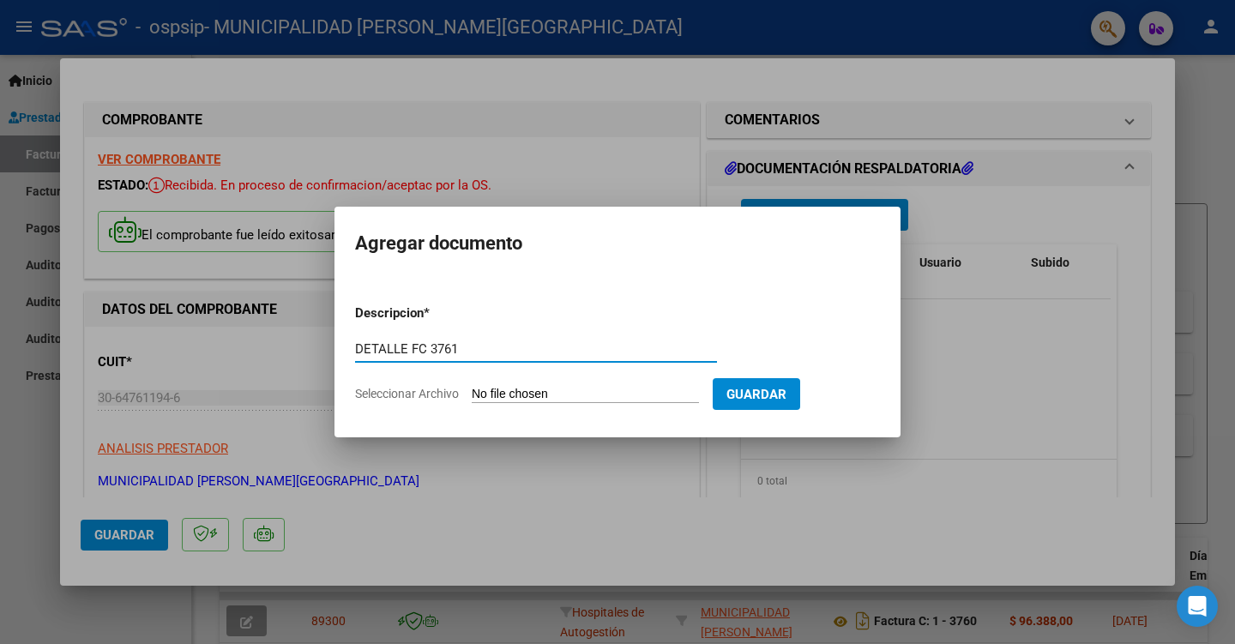
type input "DETALLE FC 3761"
click at [559, 385] on form "Descripcion * DETALLE FC 3761 Escriba aquí una descripcion Seleccionar Archivo …" at bounding box center [617, 353] width 525 height 125
click at [559, 389] on input "Seleccionar Archivo" at bounding box center [585, 395] width 227 height 16
type input "C:\fakepath\FC 3761 DETALLE.pdf"
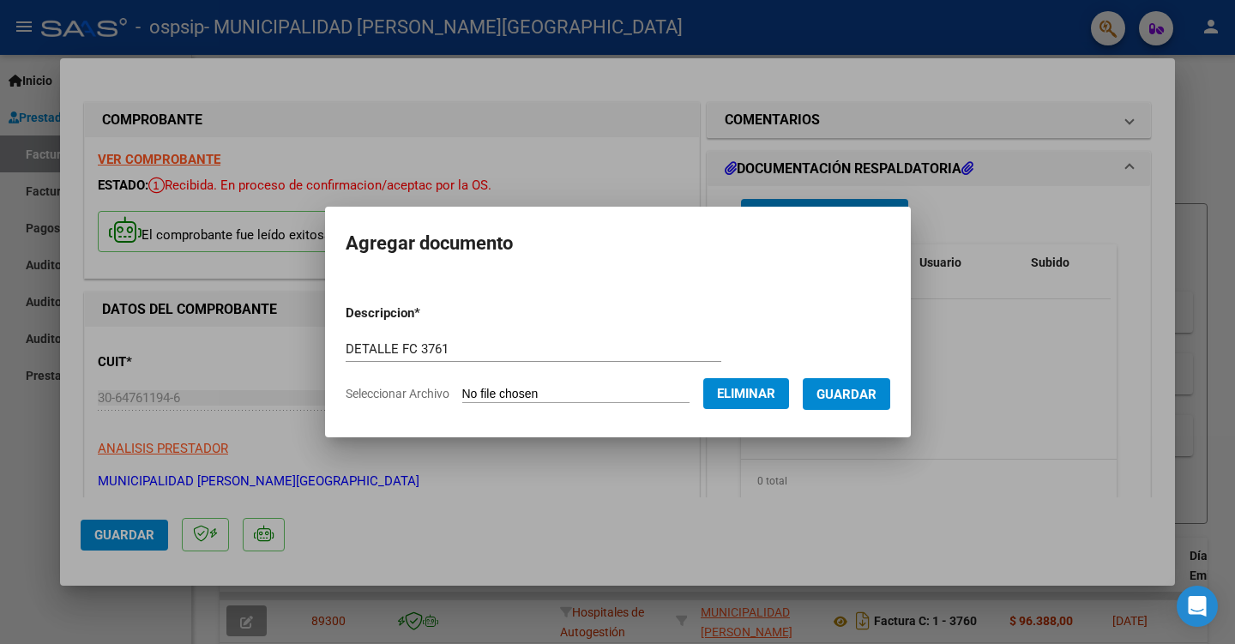
click at [856, 401] on span "Guardar" at bounding box center [847, 394] width 60 height 15
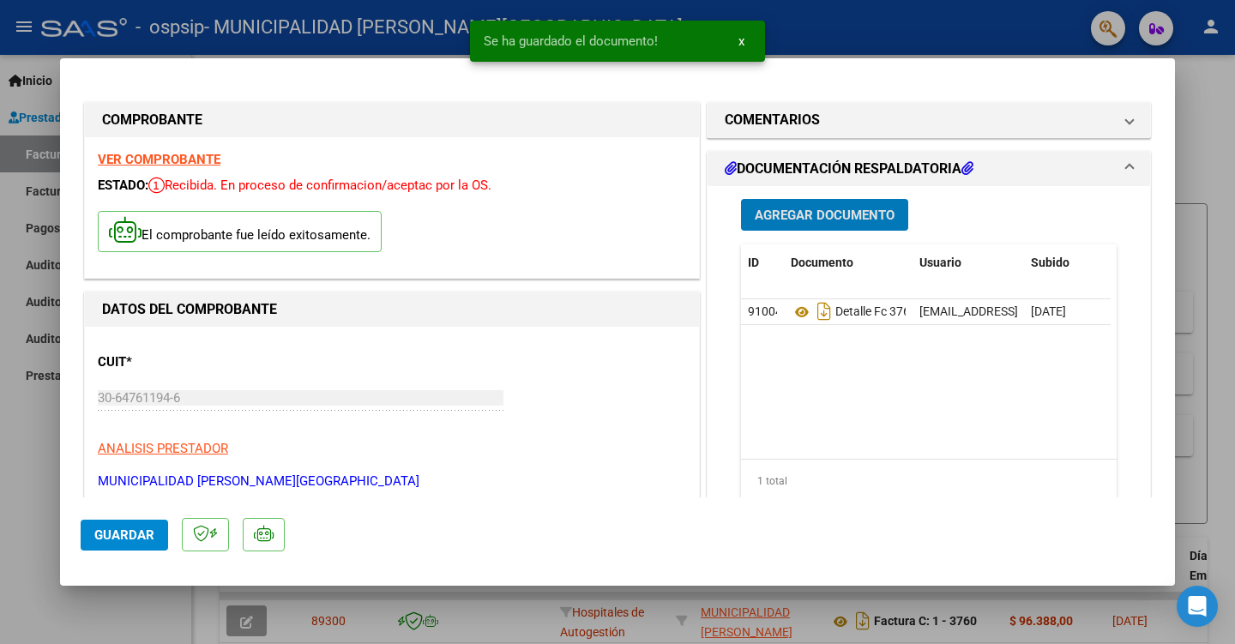
click at [789, 213] on span "Agregar Documento" at bounding box center [825, 215] width 140 height 15
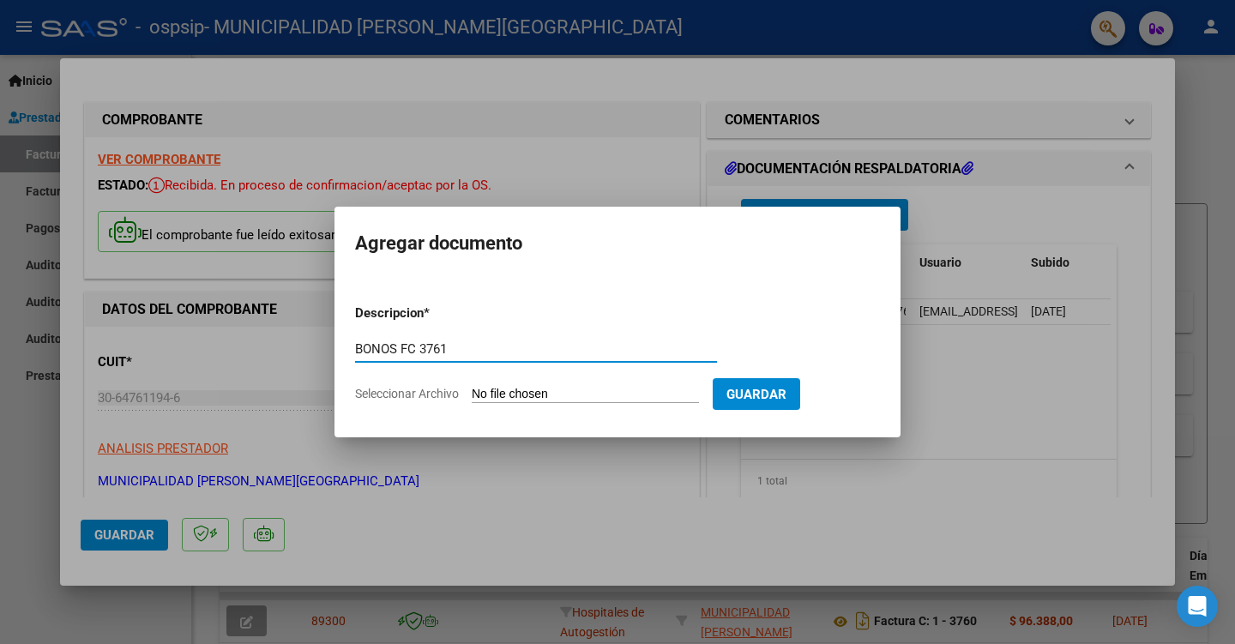
type input "BONOS FC 3761"
click at [540, 390] on input "Seleccionar Archivo" at bounding box center [585, 395] width 227 height 16
type input "C:\fakepath\OSPSIP ODONTO FACT3761.pdf"
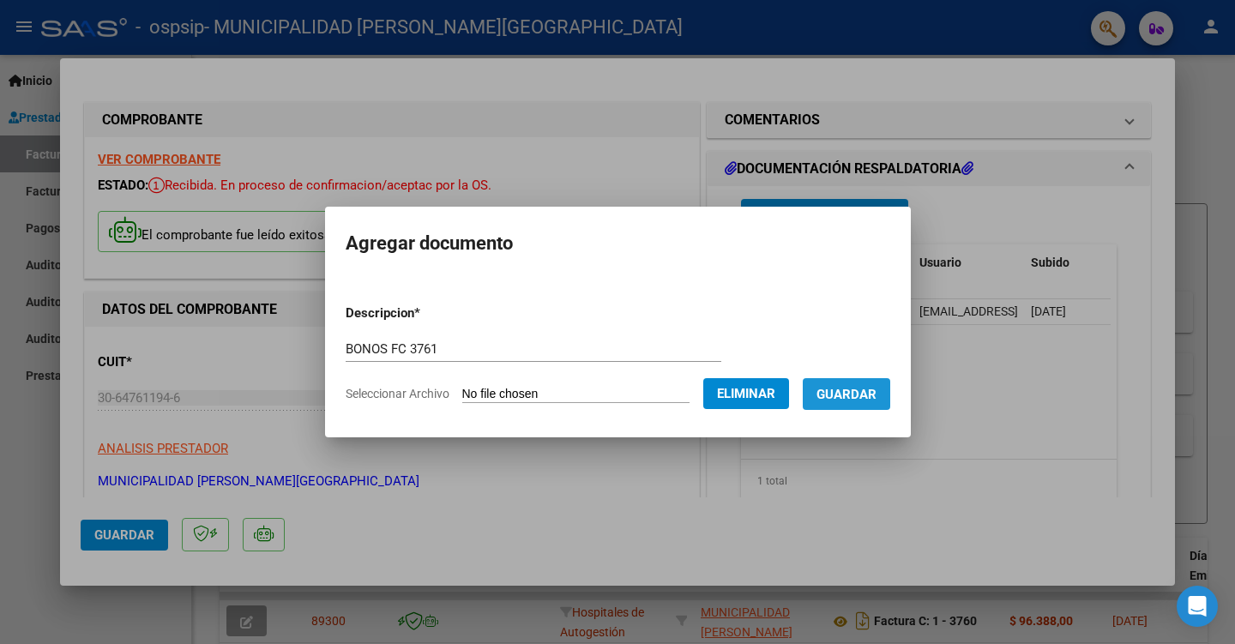
click at [868, 389] on span "Guardar" at bounding box center [847, 394] width 60 height 15
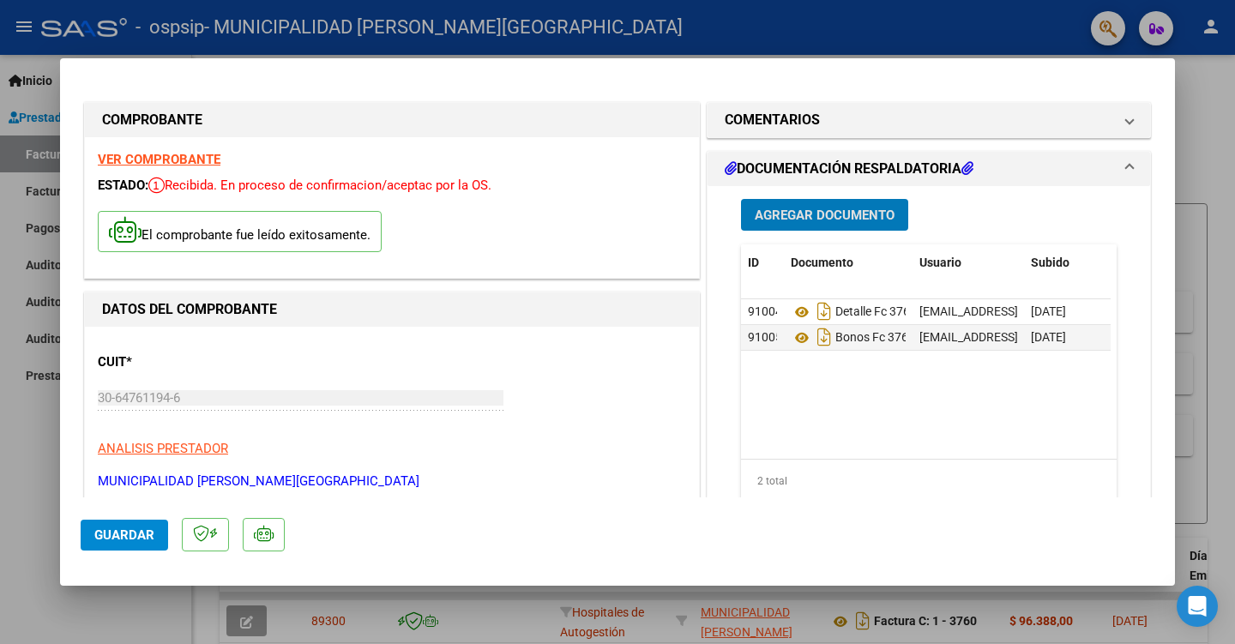
click at [123, 533] on span "Guardar" at bounding box center [124, 535] width 60 height 15
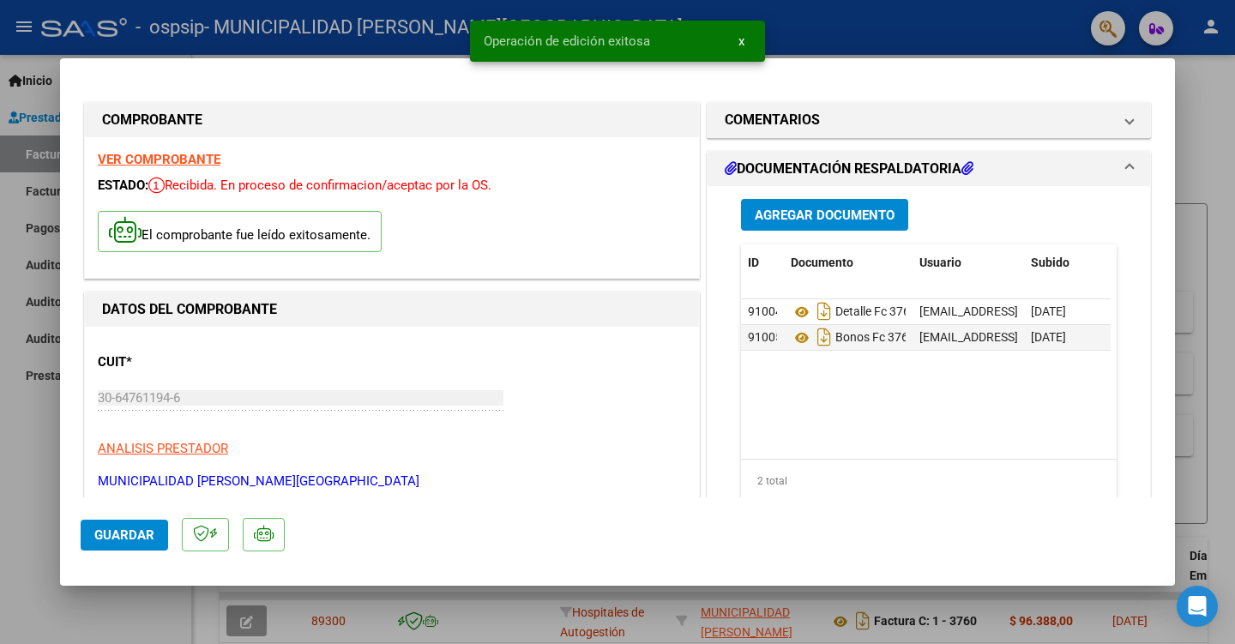
click at [1194, 441] on div at bounding box center [617, 322] width 1235 height 644
type input "$ 0,00"
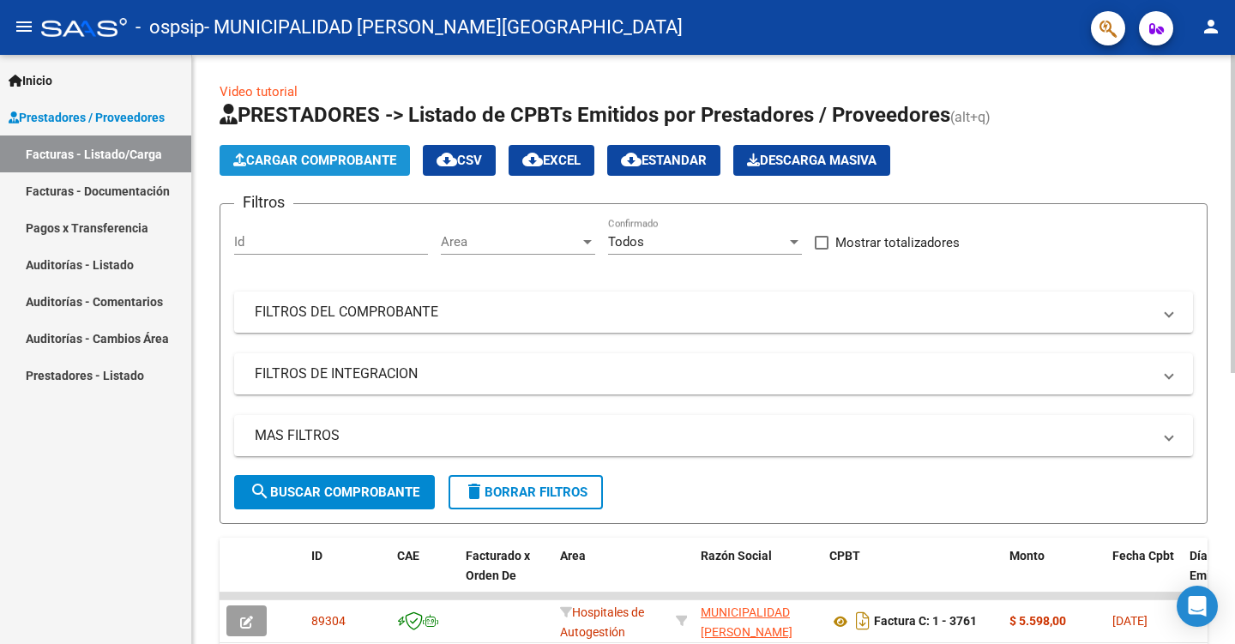
click at [260, 155] on span "Cargar Comprobante" at bounding box center [314, 160] width 163 height 15
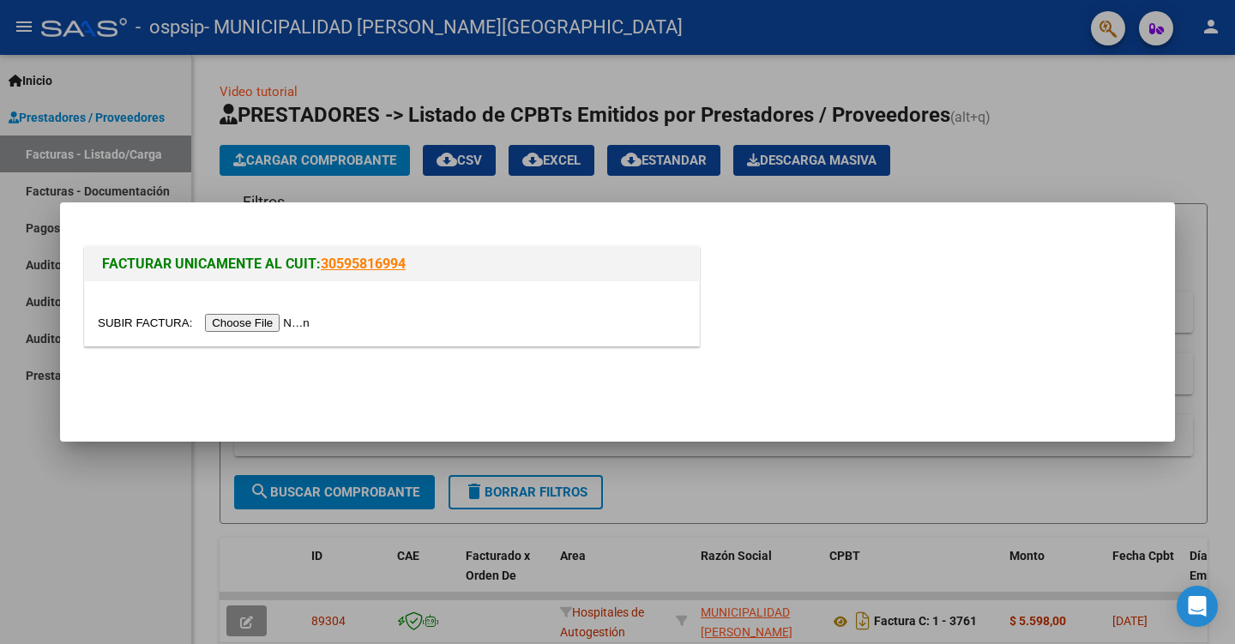
click at [286, 317] on input "file" at bounding box center [206, 323] width 217 height 18
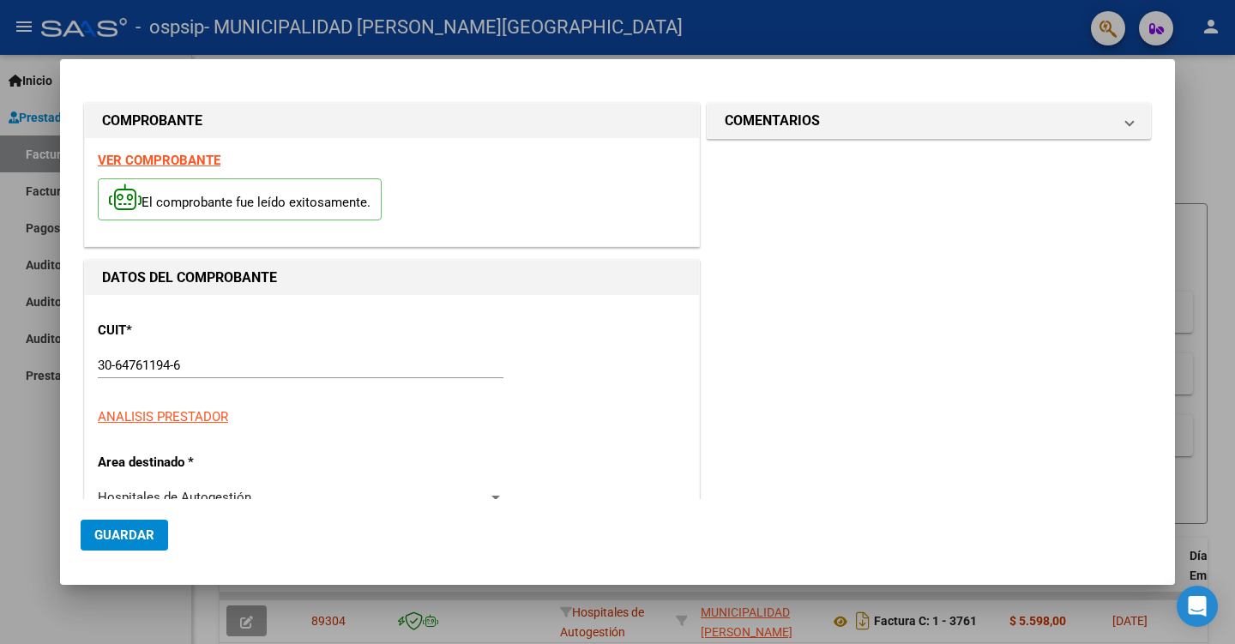
type input "3762"
type input "$ 277.336,00"
type input "[DATE]"
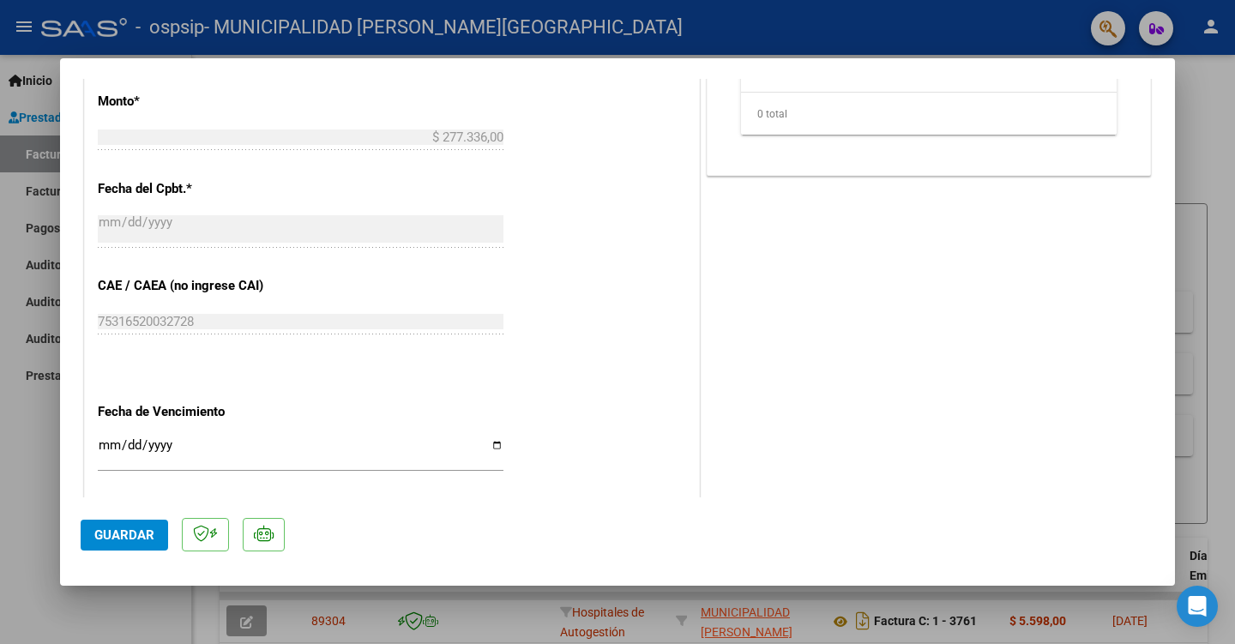
scroll to position [944, 0]
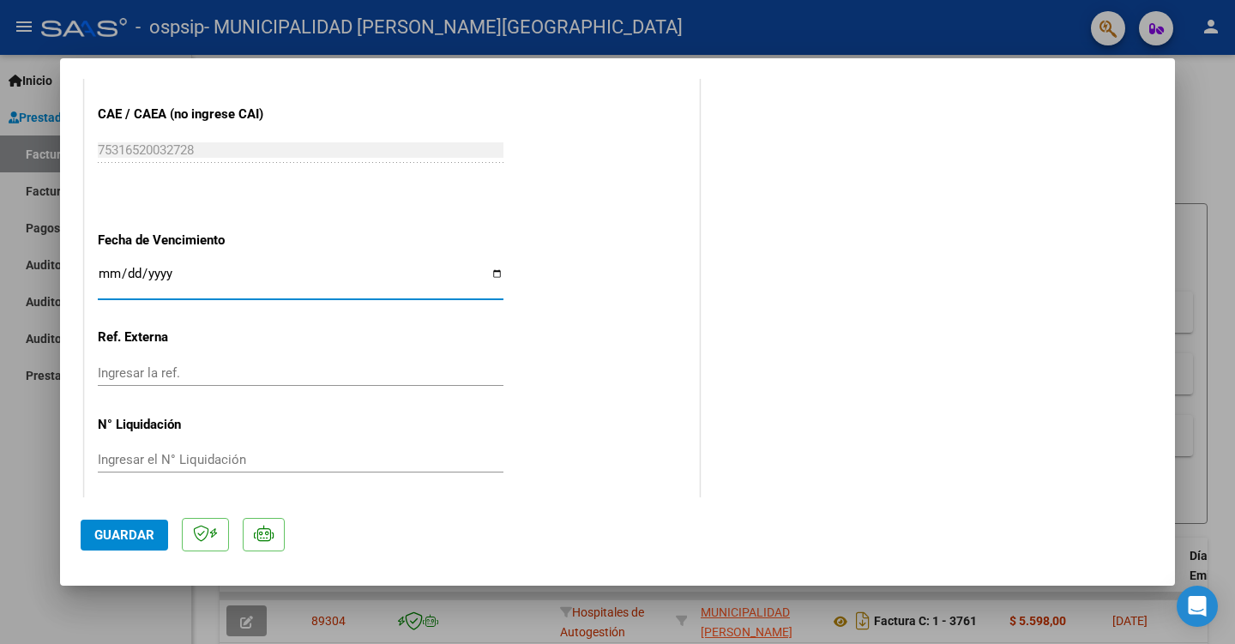
click at [109, 267] on input "Ingresar la fecha" at bounding box center [301, 280] width 406 height 27
click at [132, 267] on input "Ingresar la fecha" at bounding box center [301, 280] width 406 height 27
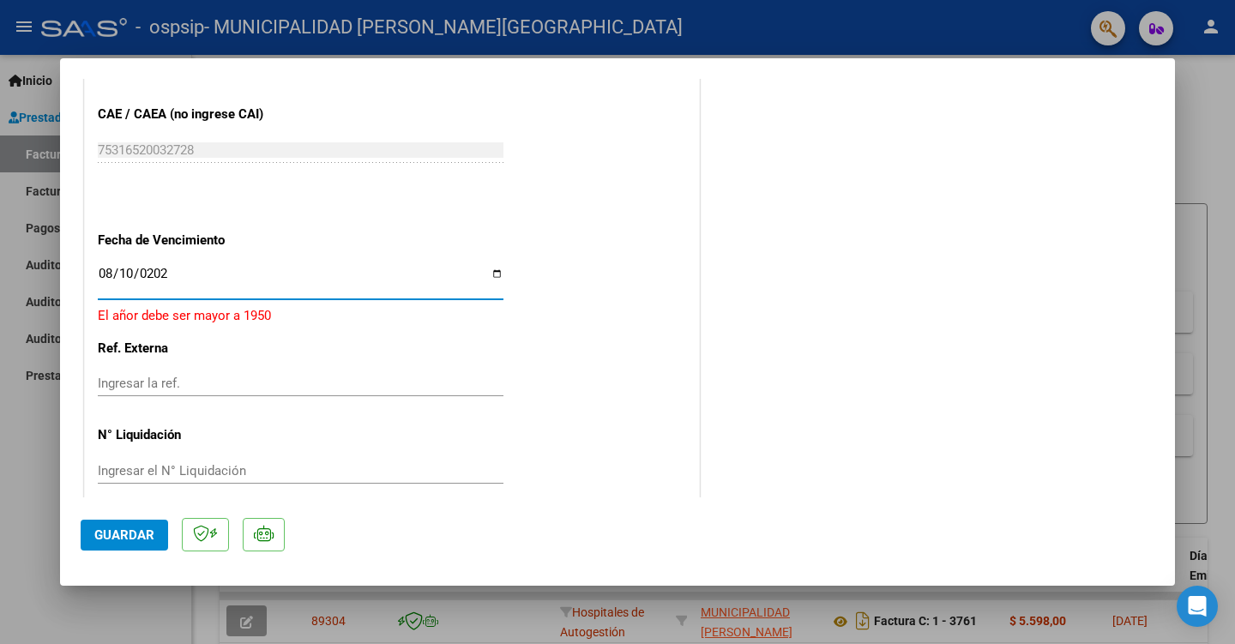
type input "[DATE]"
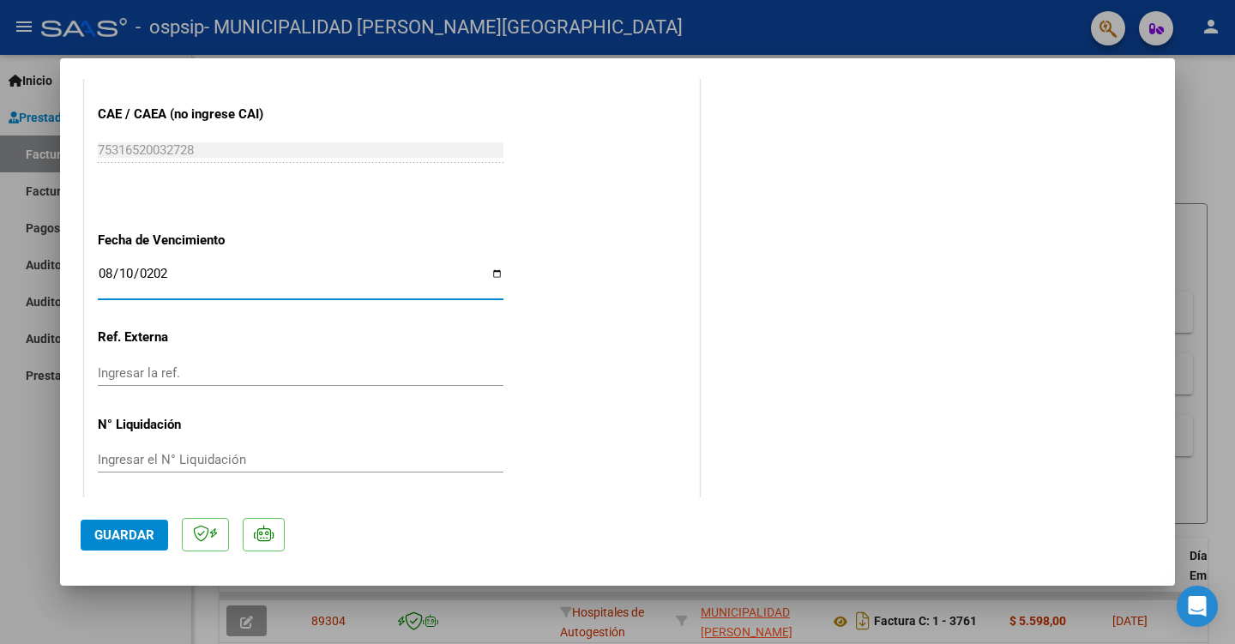
scroll to position [952, 0]
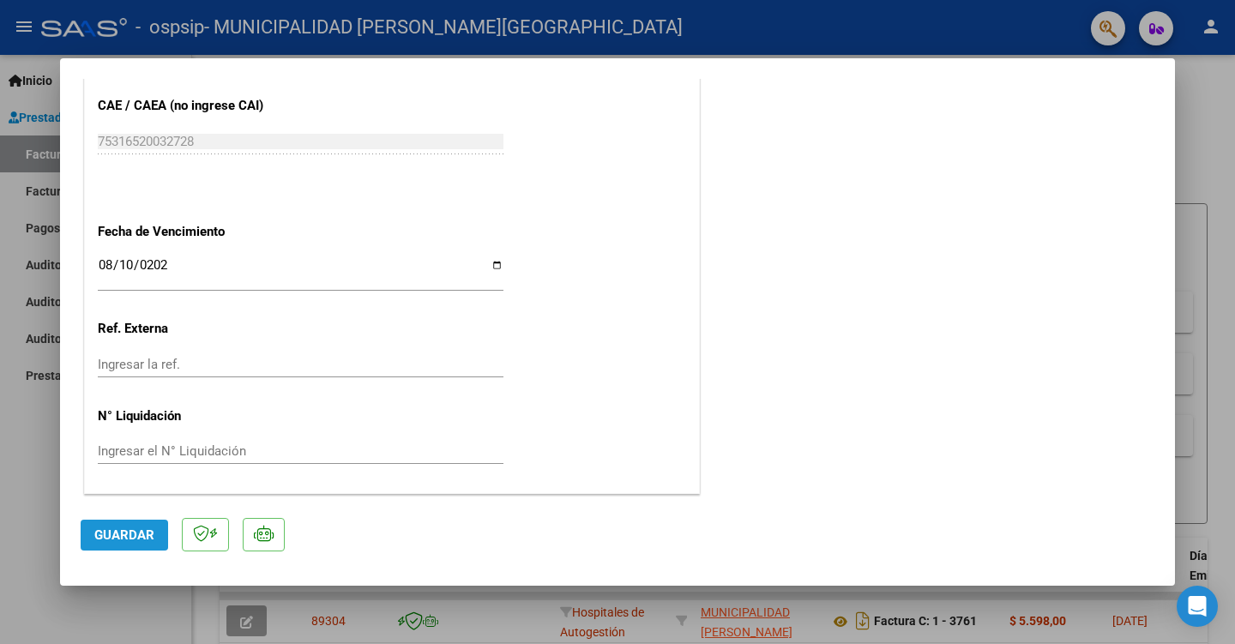
click at [116, 528] on span "Guardar" at bounding box center [124, 535] width 60 height 15
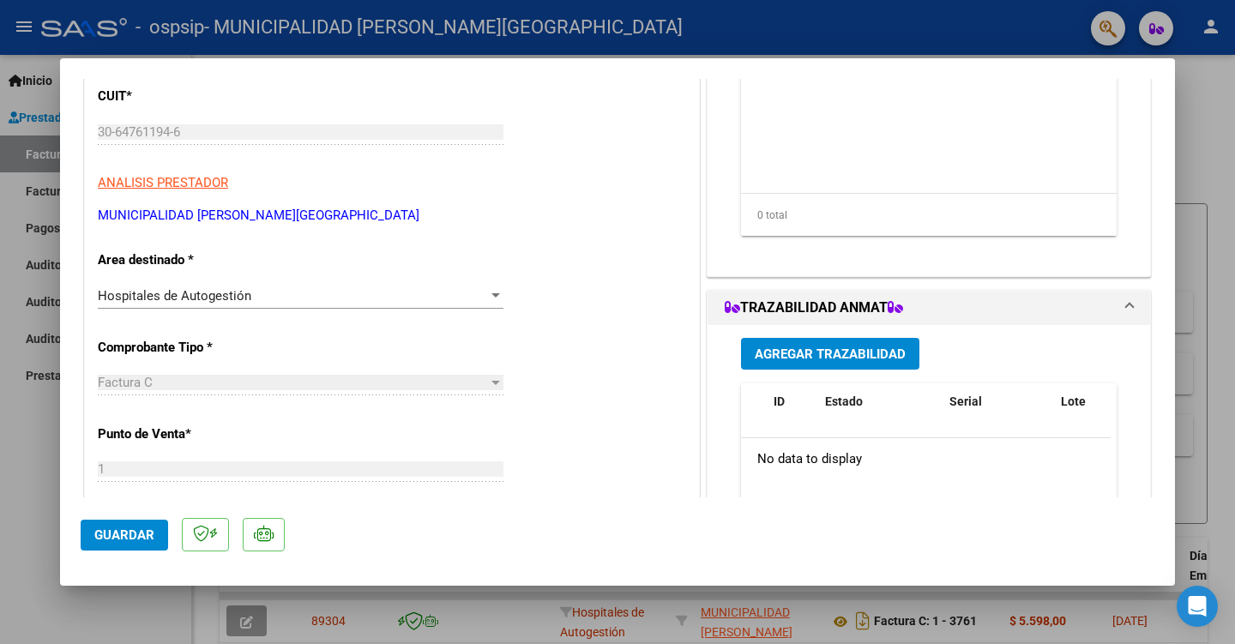
scroll to position [0, 0]
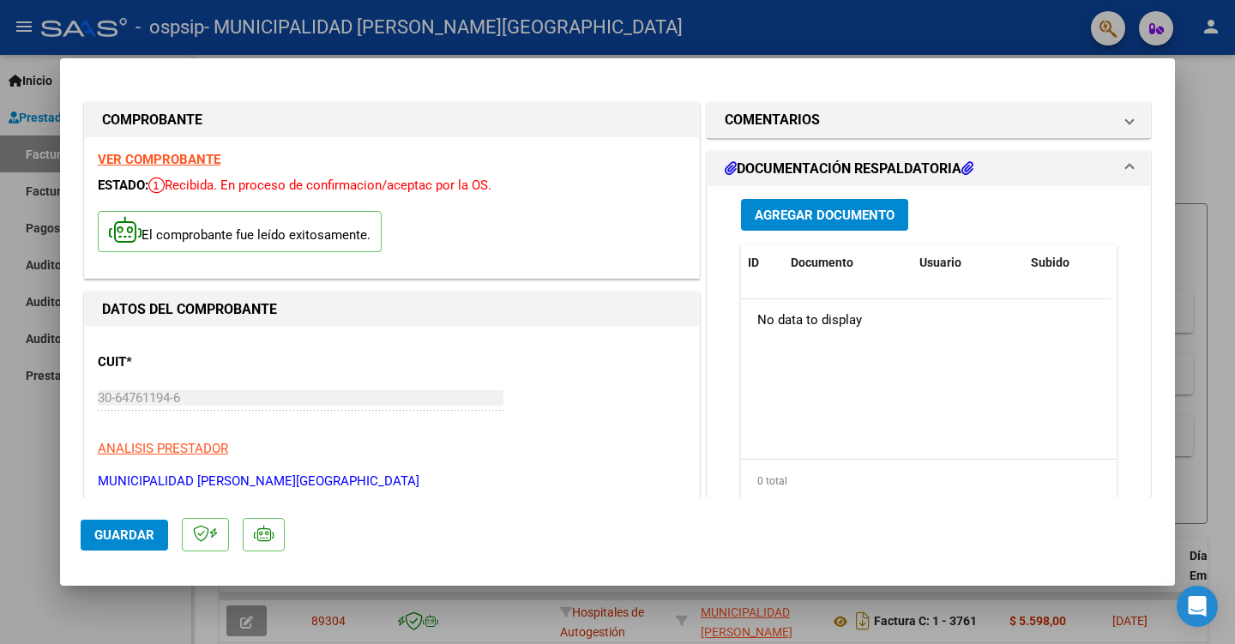
click at [818, 215] on span "Agregar Documento" at bounding box center [825, 215] width 140 height 15
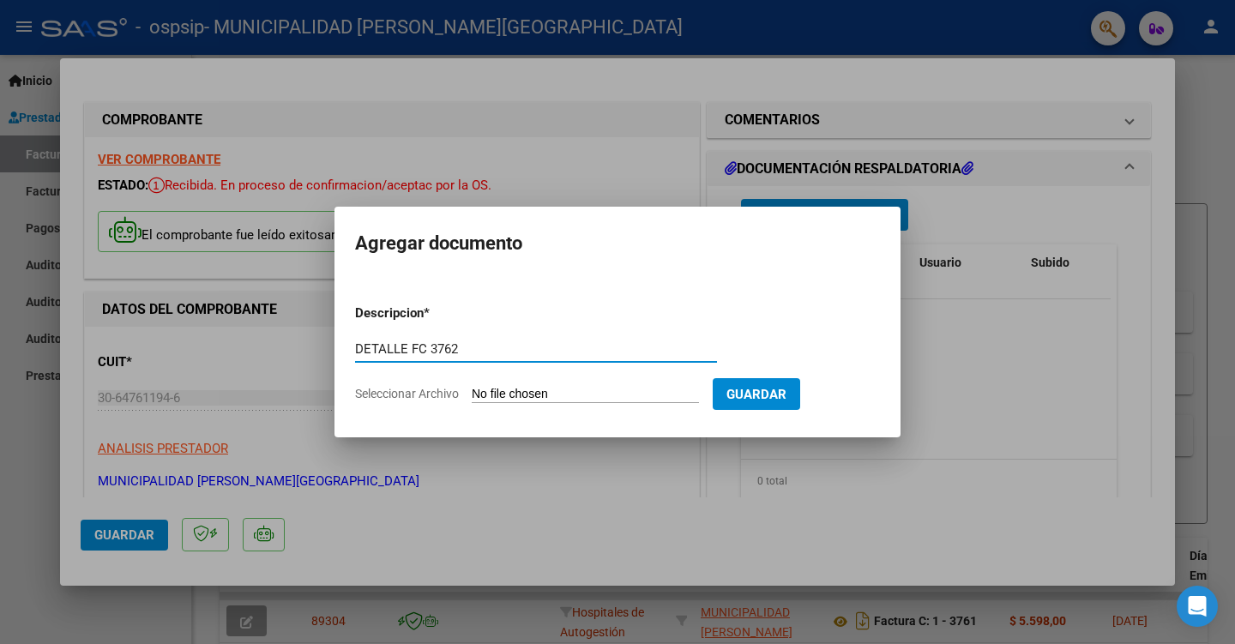
type input "DETALLE FC 3762"
click at [516, 395] on input "Seleccionar Archivo" at bounding box center [585, 395] width 227 height 16
type input "C:\fakepath\FC 3762 DETALLE.pdf"
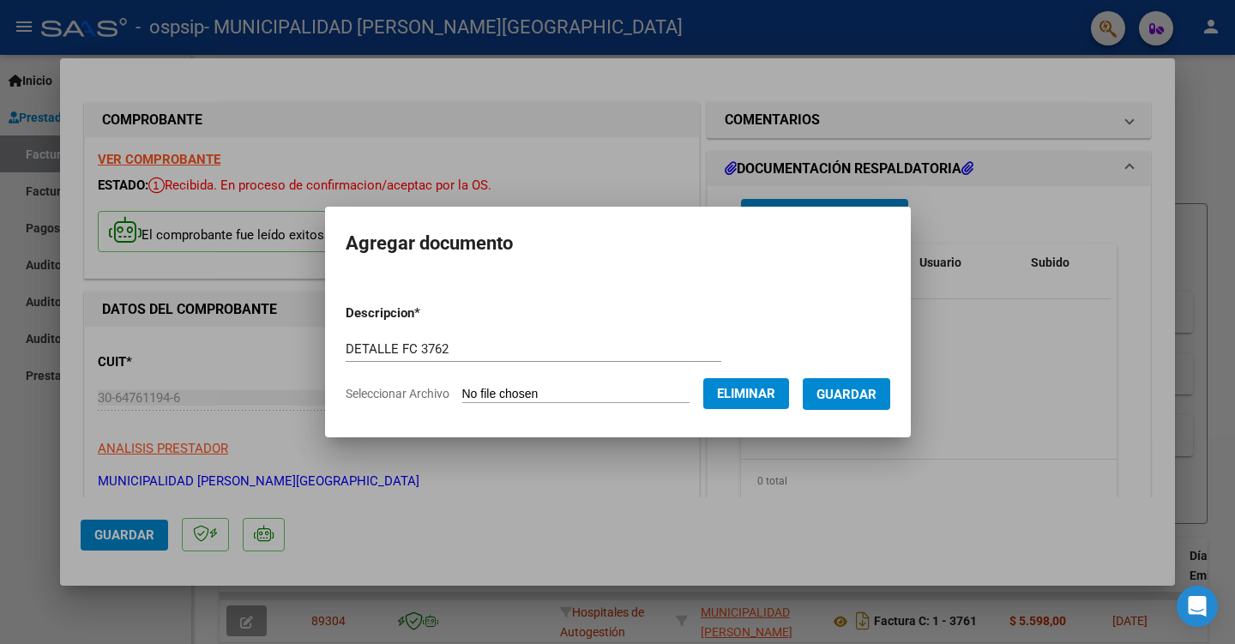
click at [849, 393] on span "Guardar" at bounding box center [847, 394] width 60 height 15
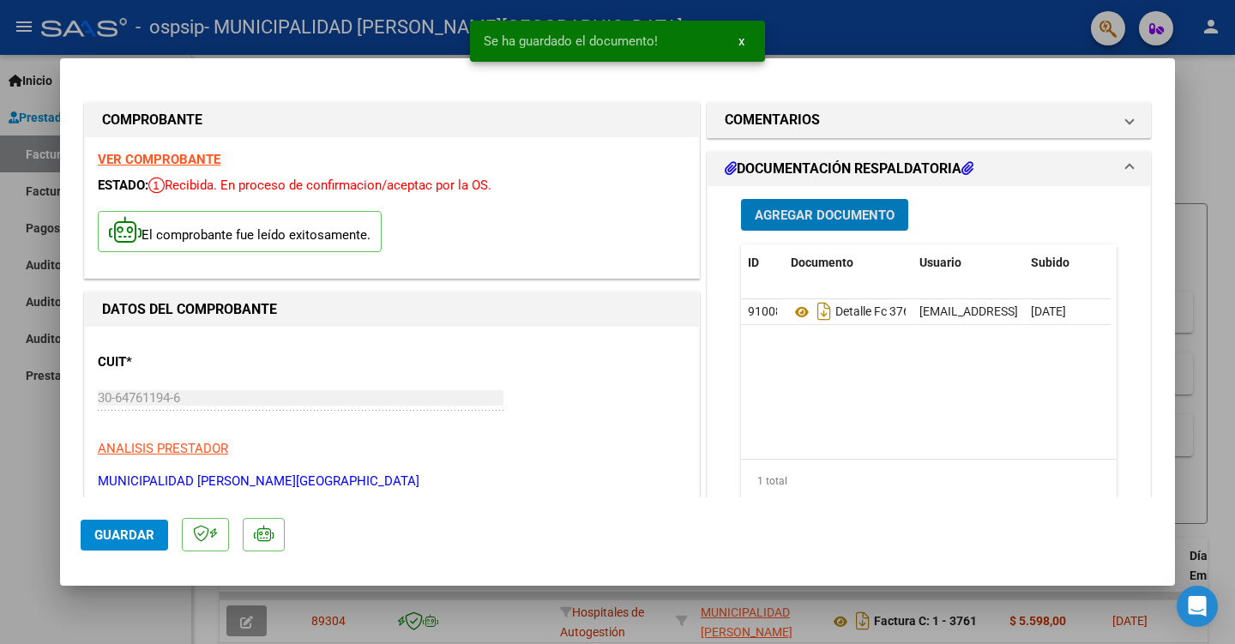
click at [800, 220] on span "Agregar Documento" at bounding box center [825, 215] width 140 height 15
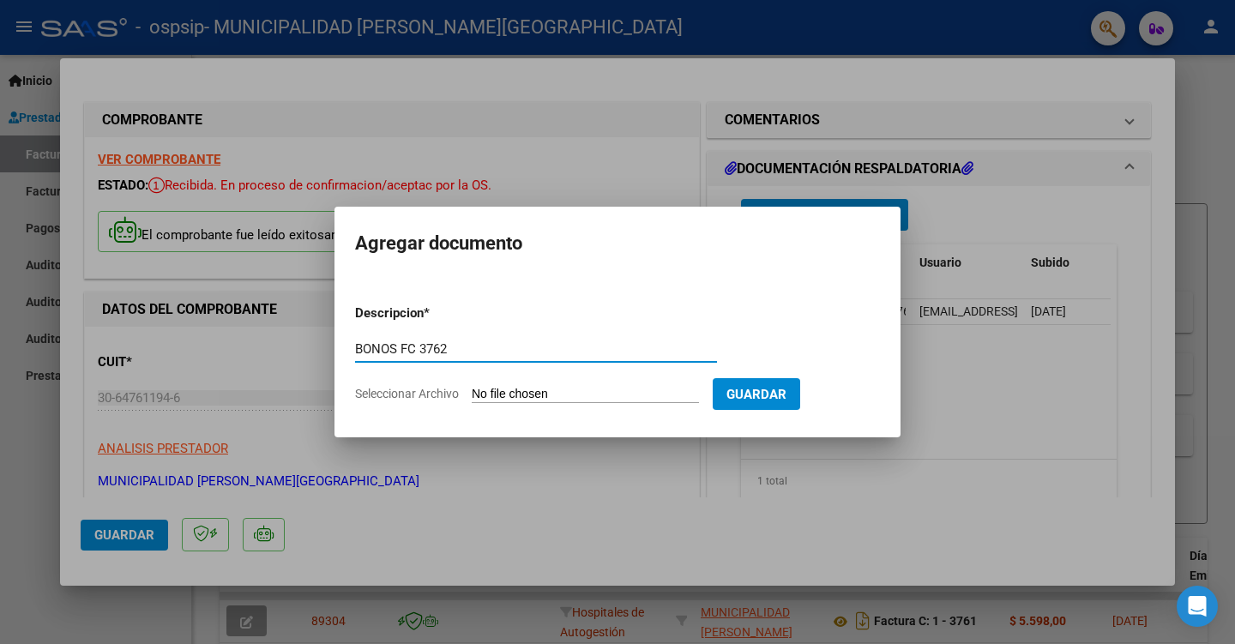
type input "BONOS FC 3762"
click at [629, 388] on input "Seleccionar Archivo" at bounding box center [585, 395] width 227 height 16
type input "C:\fakepath\OSPSIP INTER FACT 3762.pdf"
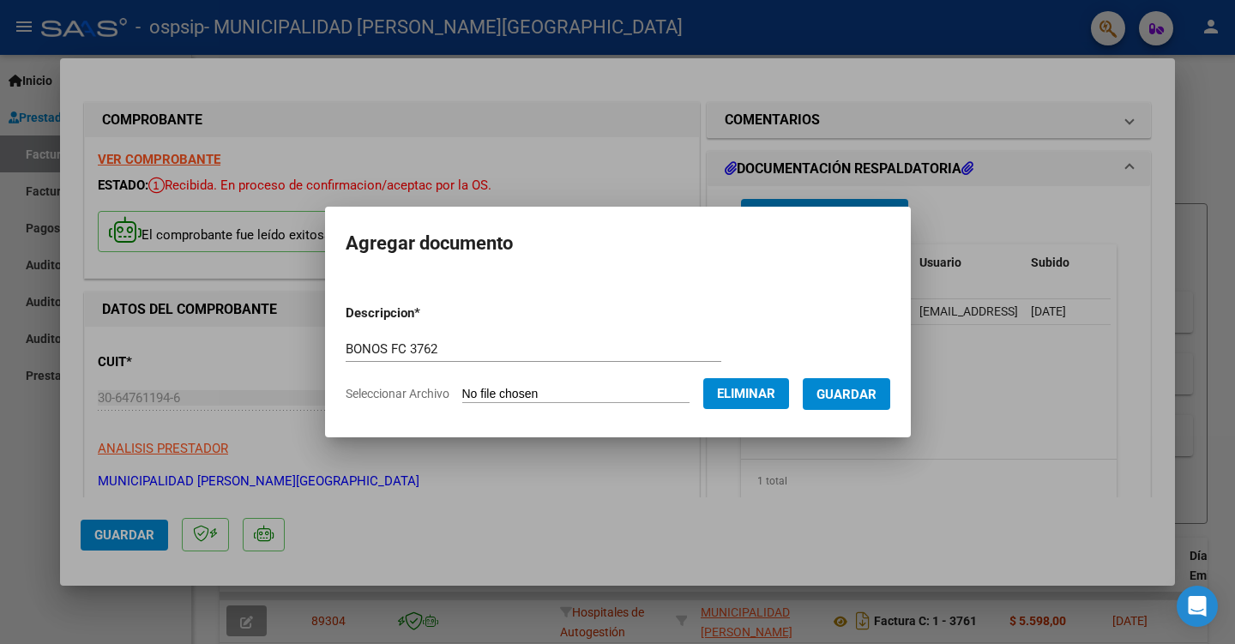
click at [845, 383] on button "Guardar" at bounding box center [846, 394] width 87 height 32
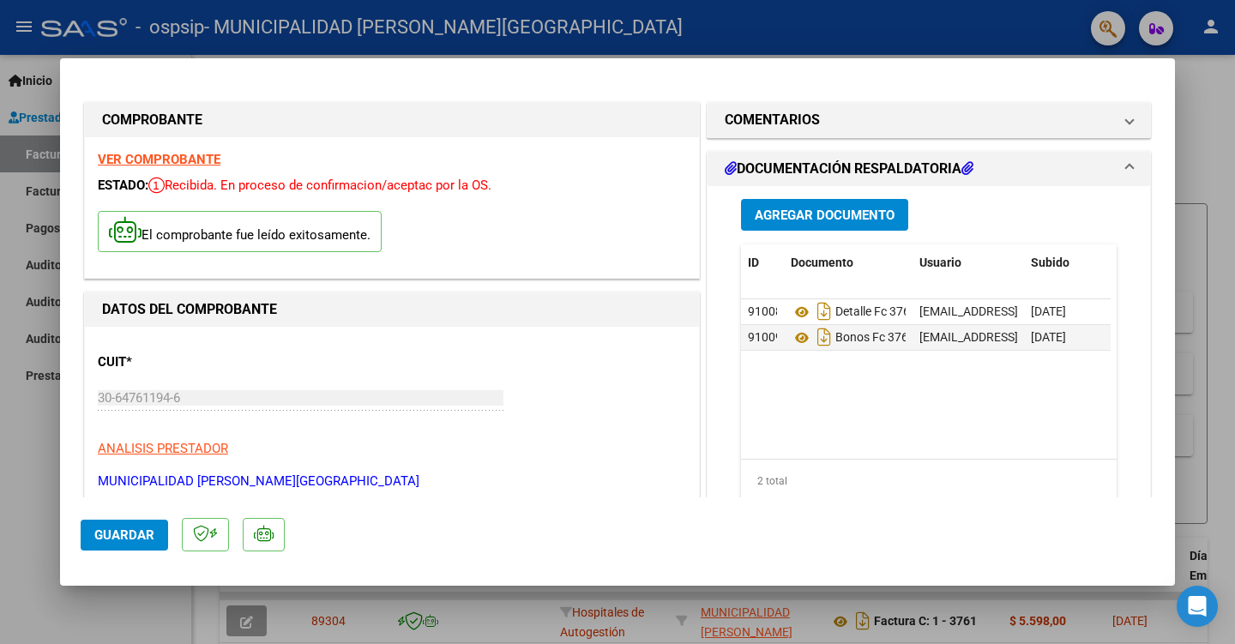
click at [1206, 150] on div at bounding box center [617, 322] width 1235 height 644
type input "$ 0,00"
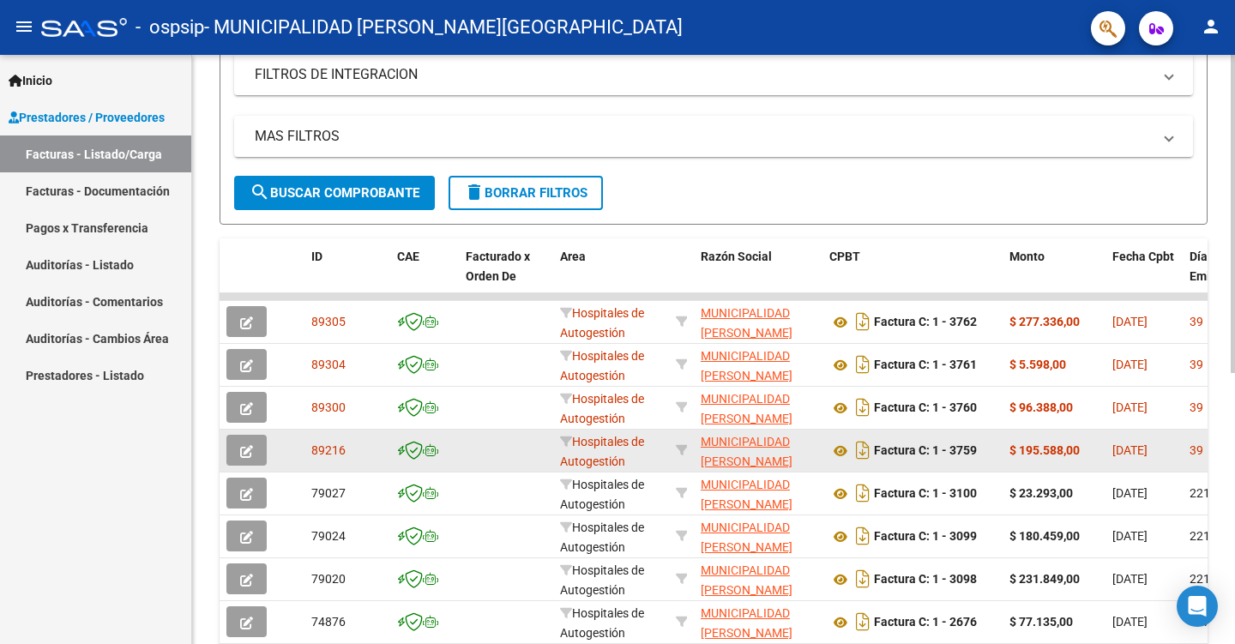
scroll to position [343, 0]
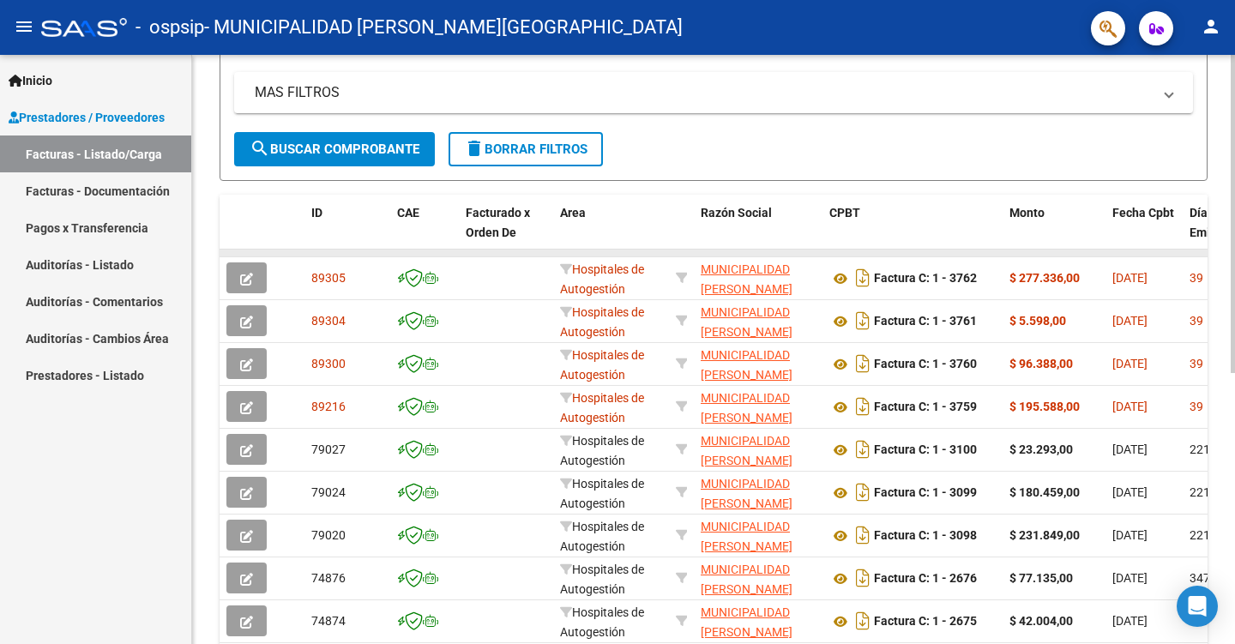
click at [464, 254] on datatable-body-cell at bounding box center [506, 253] width 94 height 7
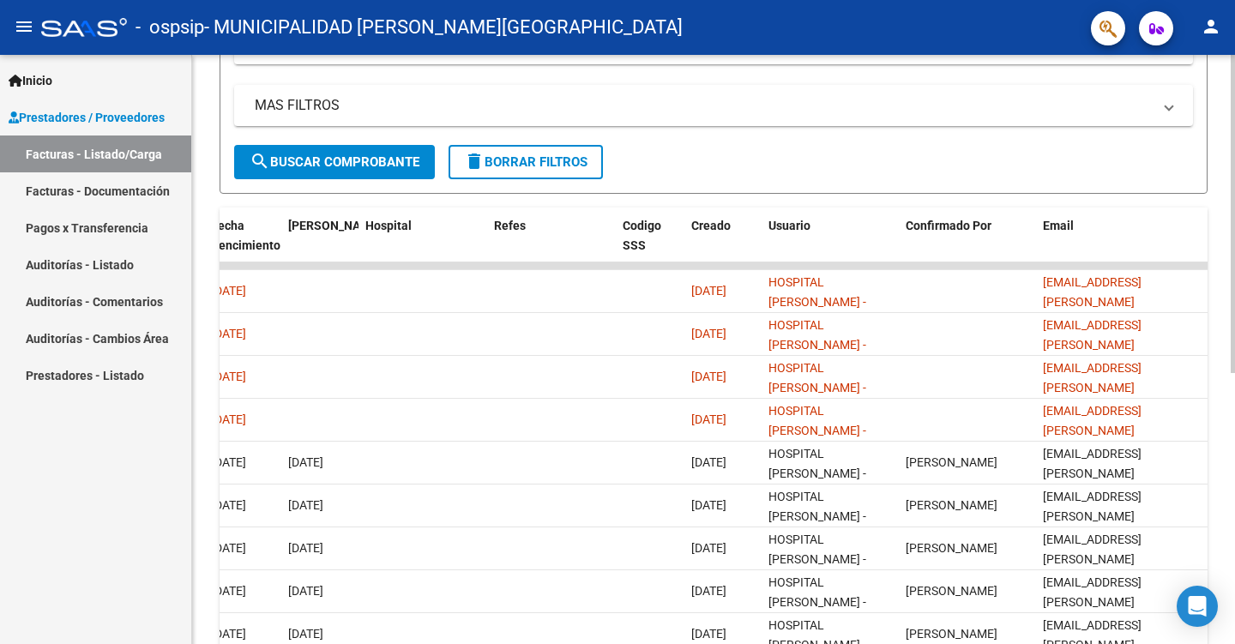
scroll to position [73, 0]
